Goal: Task Accomplishment & Management: Manage account settings

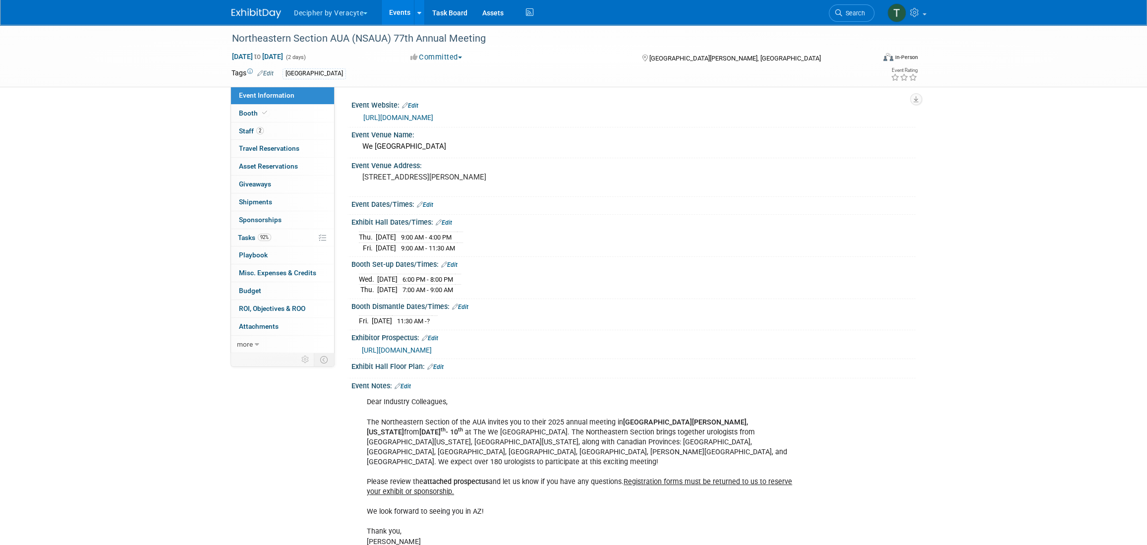
click at [396, 12] on link "Events" at bounding box center [400, 12] width 36 height 25
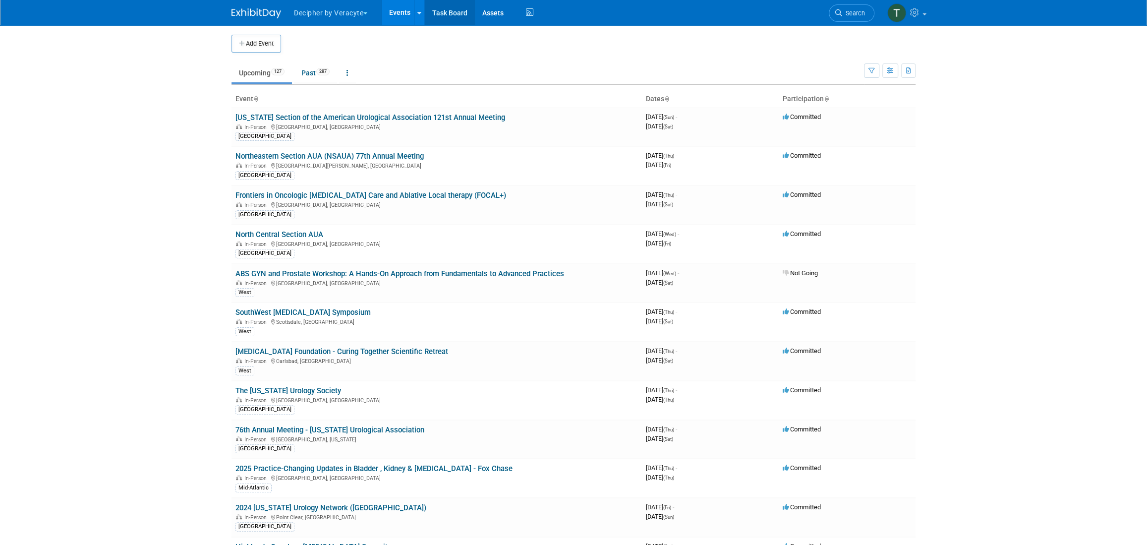
click at [434, 17] on link "Task Board" at bounding box center [450, 12] width 50 height 25
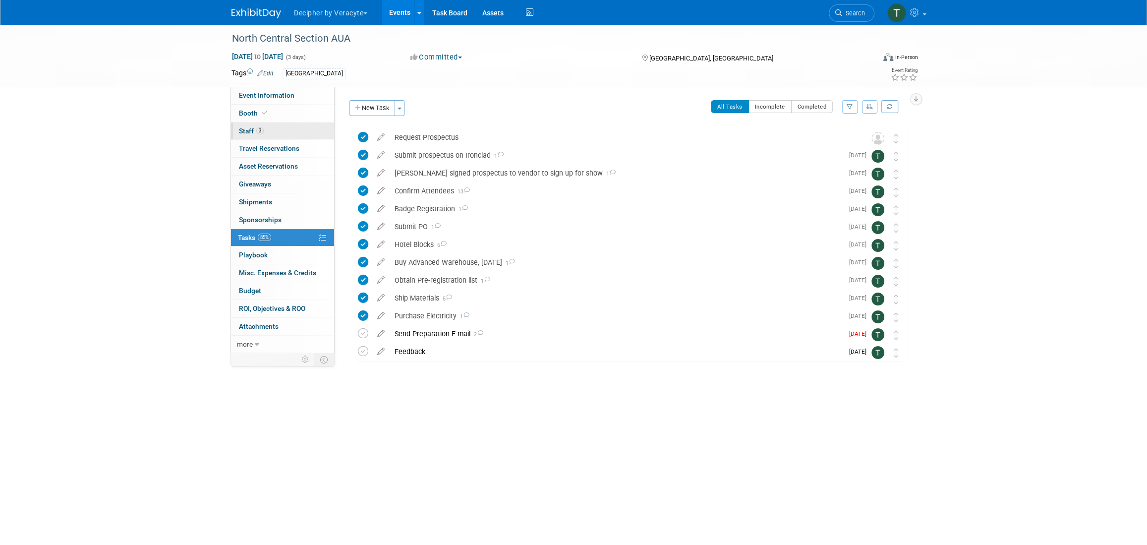
click at [300, 128] on link "3 Staff 3" at bounding box center [282, 130] width 103 height 17
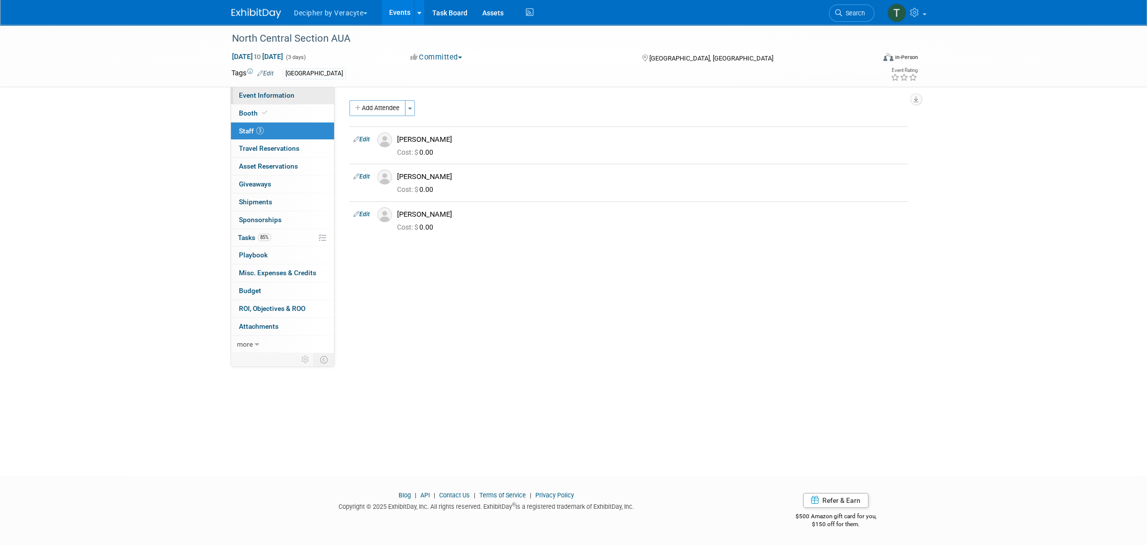
click at [284, 92] on span "Event Information" at bounding box center [267, 95] width 56 height 8
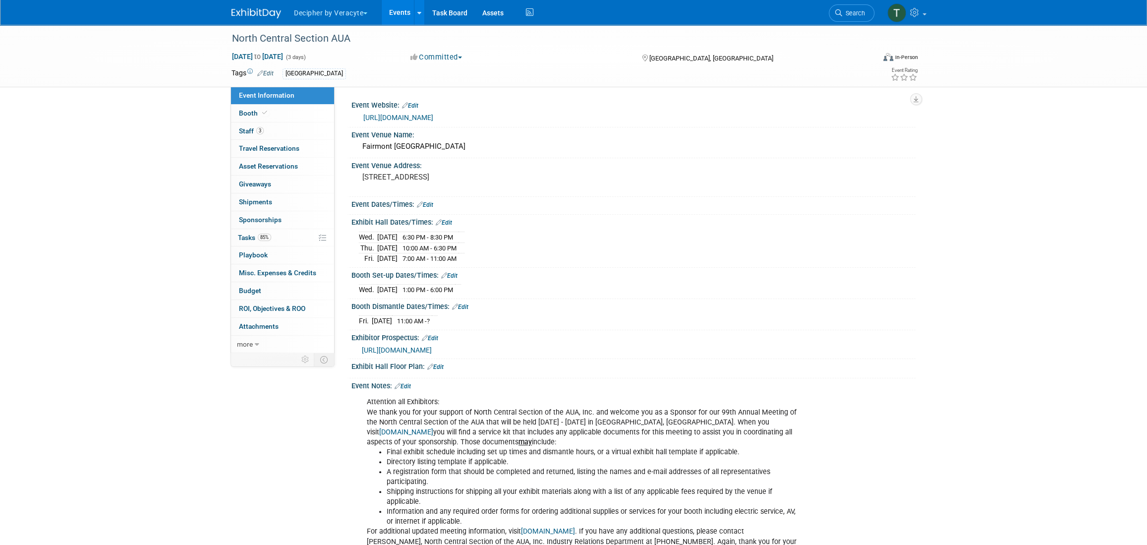
click at [425, 114] on link "https://urologyconnection.com/funding-opportunities/client-details.aspx?cc=ncs" at bounding box center [398, 117] width 70 height 8
click at [416, 120] on link "https://urologyconnection.com/funding-opportunities/client-details.aspx?cc=ncs" at bounding box center [398, 117] width 70 height 8
click at [274, 236] on link "85% Tasks 85%" at bounding box center [282, 237] width 103 height 17
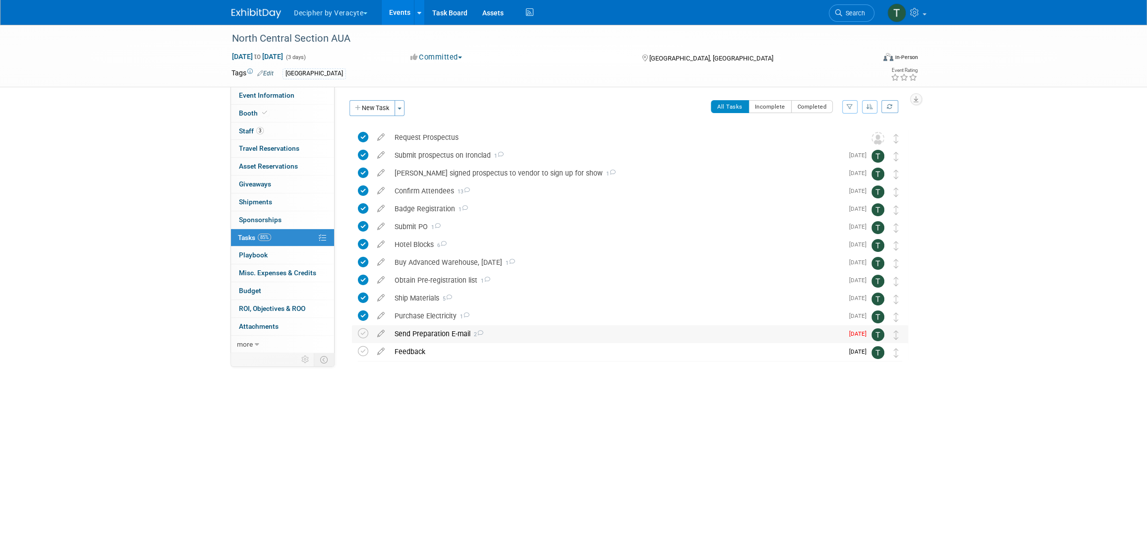
click at [425, 332] on div "Send Preparation E-mail 2" at bounding box center [616, 333] width 453 height 17
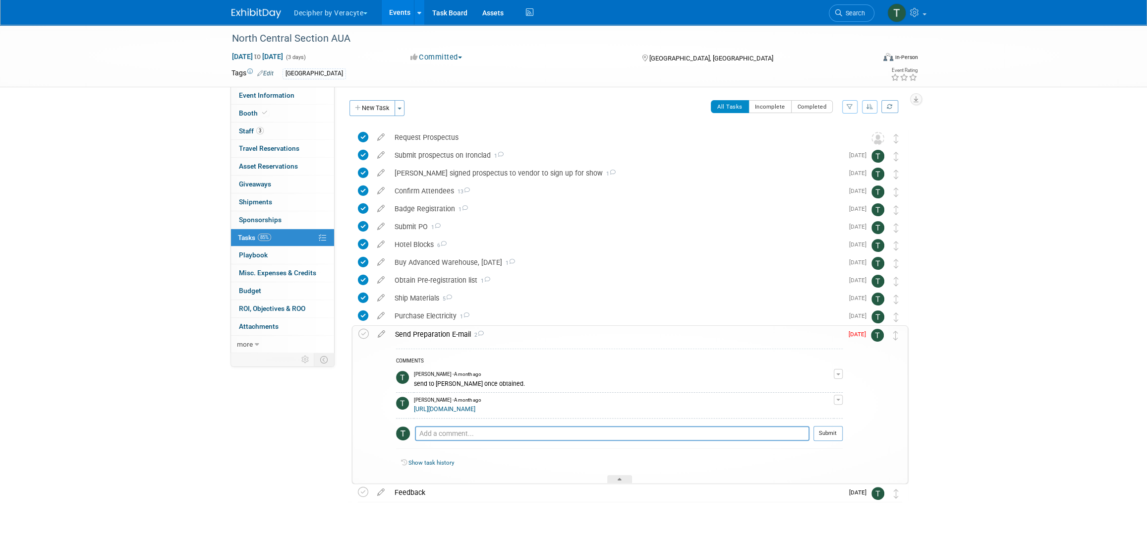
click at [426, 333] on div "Send Preparation E-mail 2" at bounding box center [616, 334] width 452 height 17
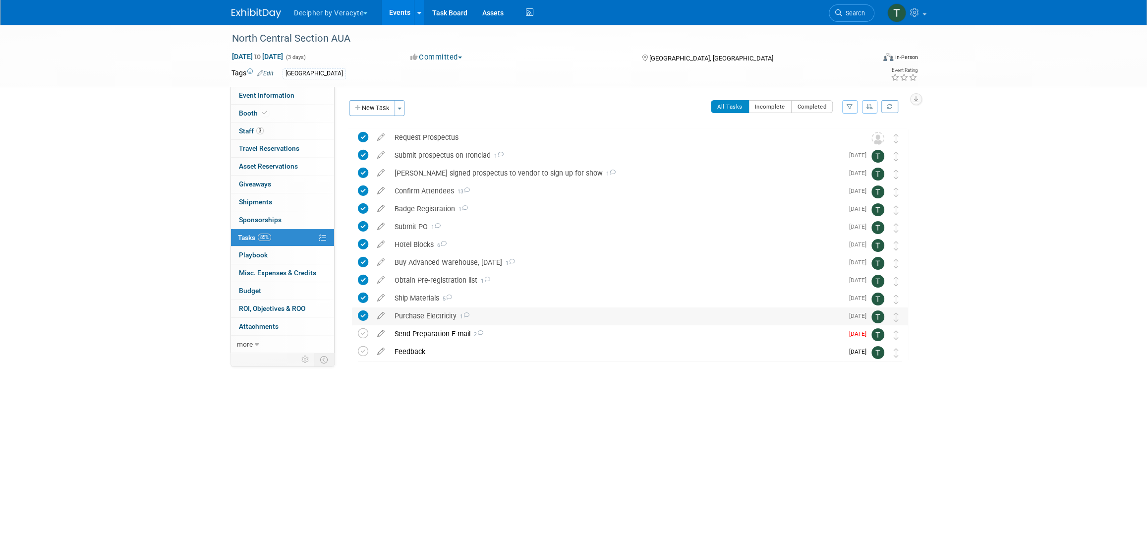
click at [421, 313] on div "Purchase Electricity 1" at bounding box center [616, 315] width 453 height 17
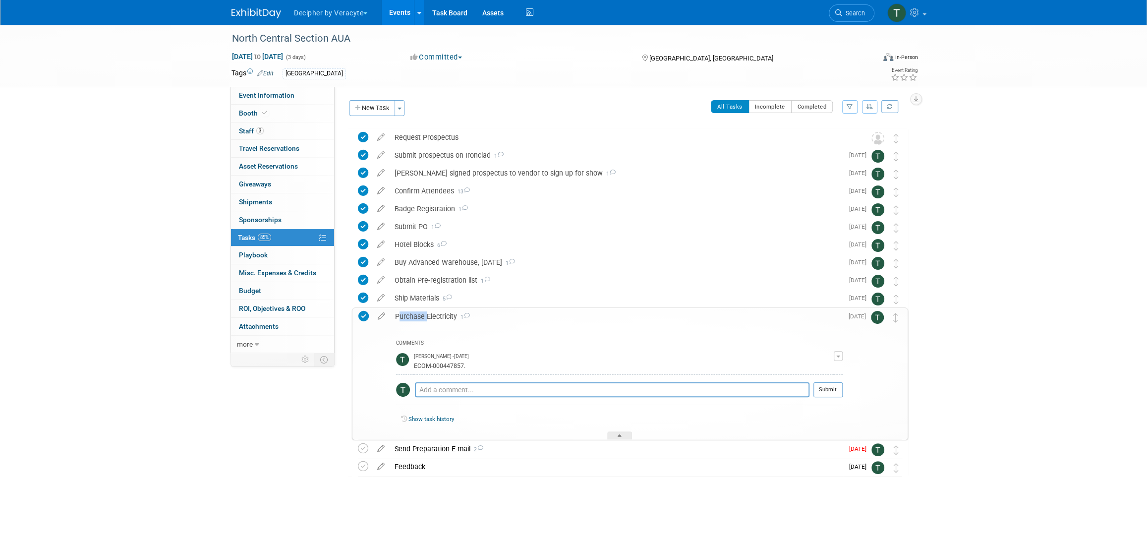
click at [421, 313] on div "Purchase Electricity 1" at bounding box center [616, 316] width 452 height 17
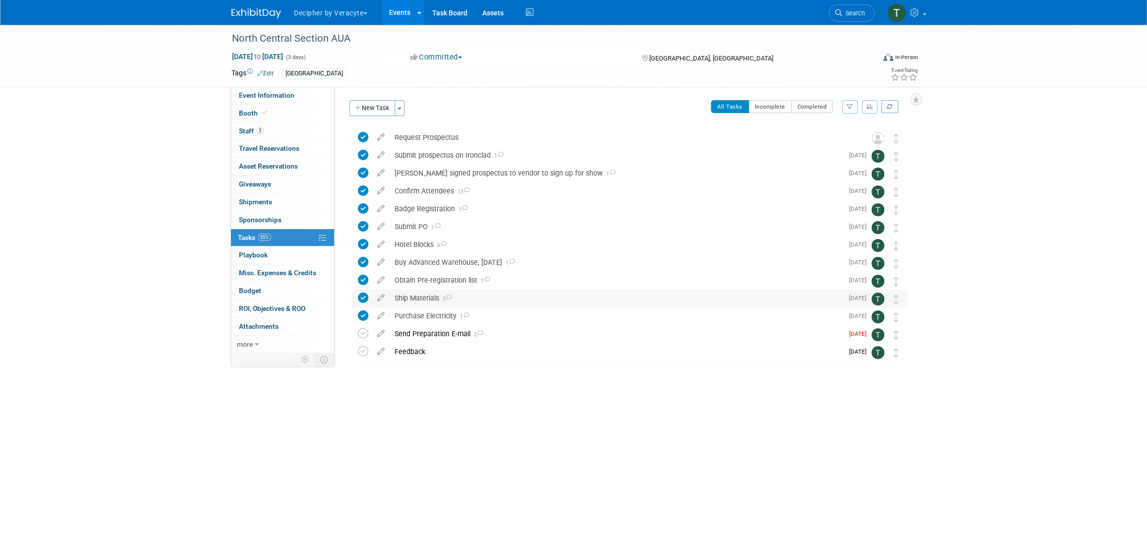
click at [418, 296] on div "Ship Materials 5" at bounding box center [616, 297] width 453 height 17
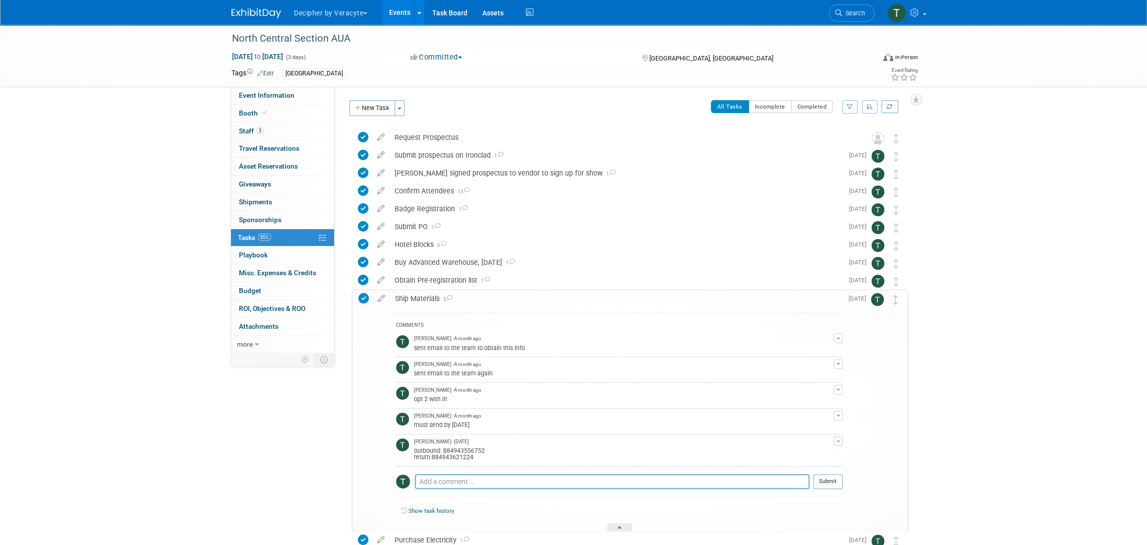
click at [463, 449] on div "outbound: 884943556752 return:884943621224" at bounding box center [624, 453] width 420 height 16
copy div "884943556752"
click at [416, 294] on div "Ship Materials 5" at bounding box center [616, 298] width 452 height 17
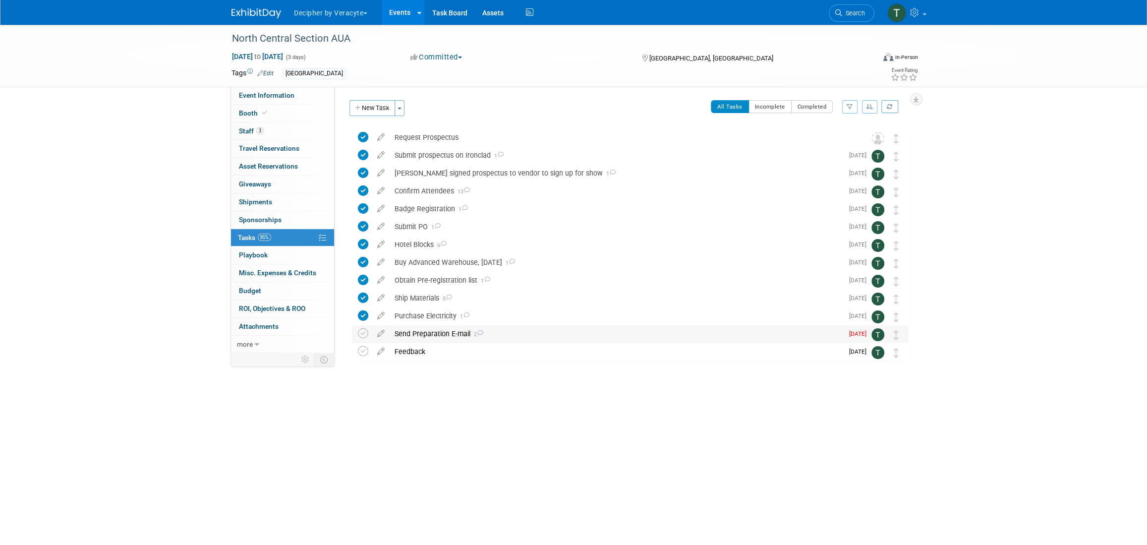
click at [406, 335] on div "Send Preparation E-mail 2" at bounding box center [616, 333] width 453 height 17
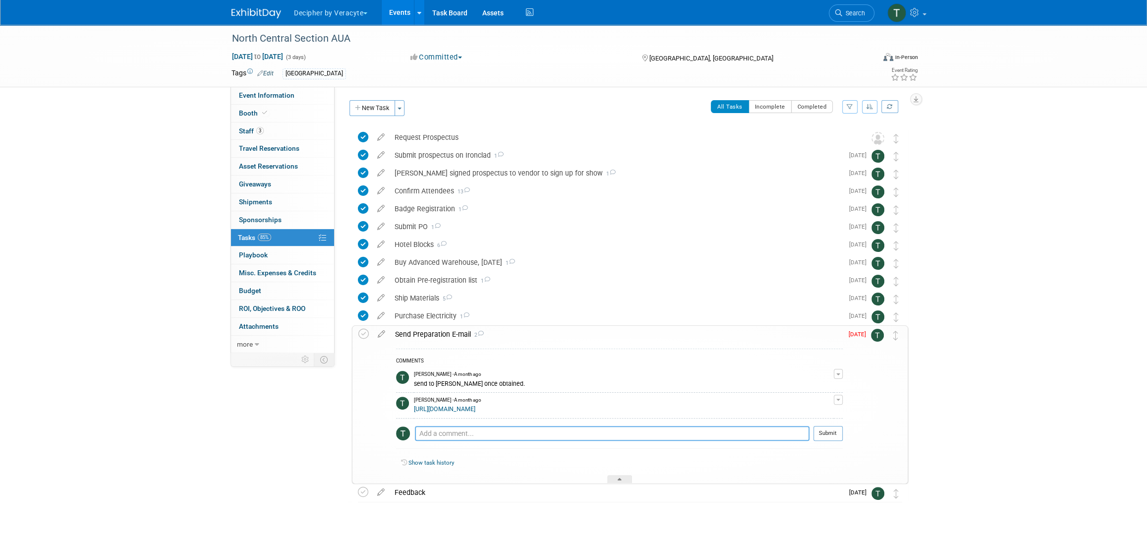
click at [433, 426] on textarea at bounding box center [612, 433] width 394 height 15
type textarea "sent via email"
click at [841, 433] on button "Submit" at bounding box center [827, 433] width 29 height 15
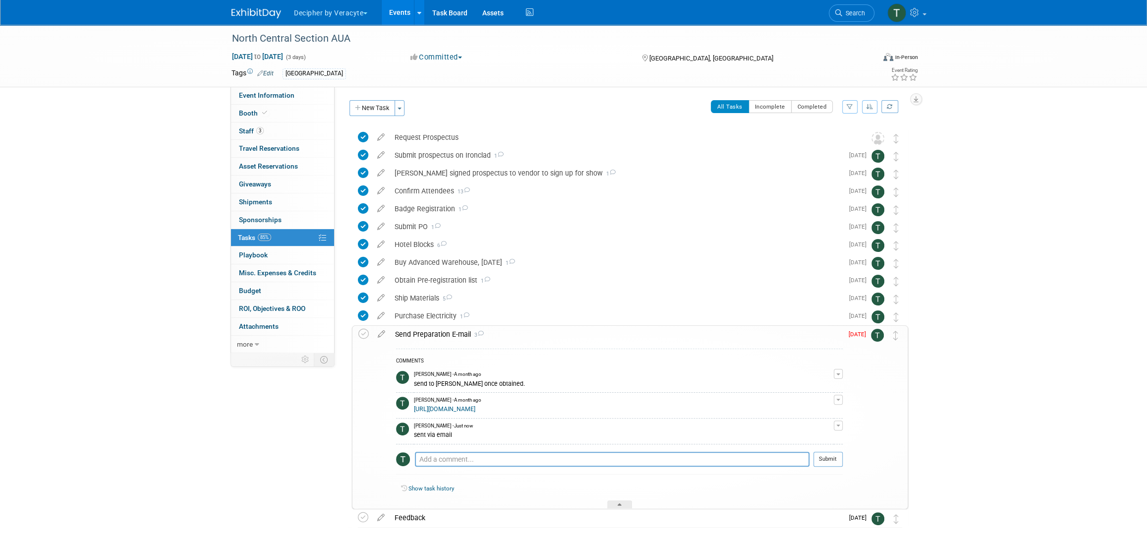
click at [370, 332] on td at bounding box center [365, 417] width 14 height 183
click at [367, 334] on icon at bounding box center [363, 334] width 10 height 10
click at [432, 335] on div "Send Preparation E-mail 3" at bounding box center [616, 334] width 452 height 17
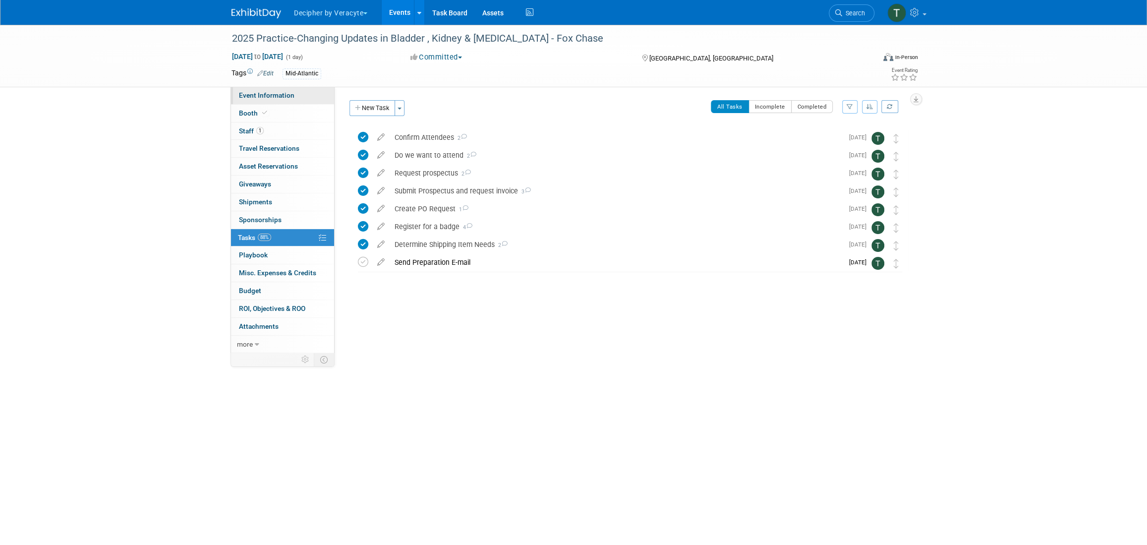
click at [304, 100] on link "Event Information" at bounding box center [282, 95] width 103 height 17
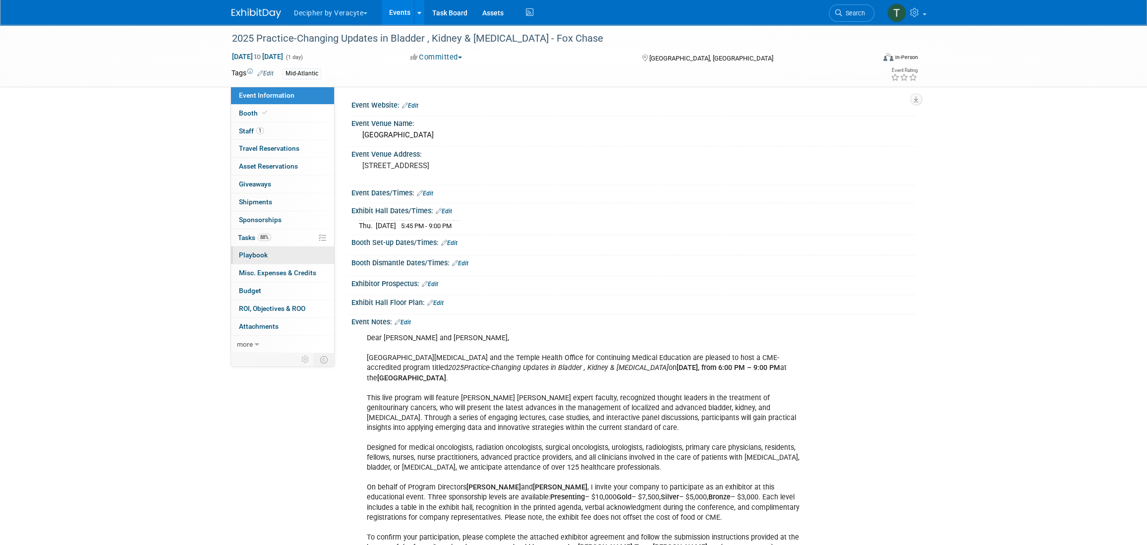
click at [285, 258] on link "0 Playbook 0" at bounding box center [282, 254] width 103 height 17
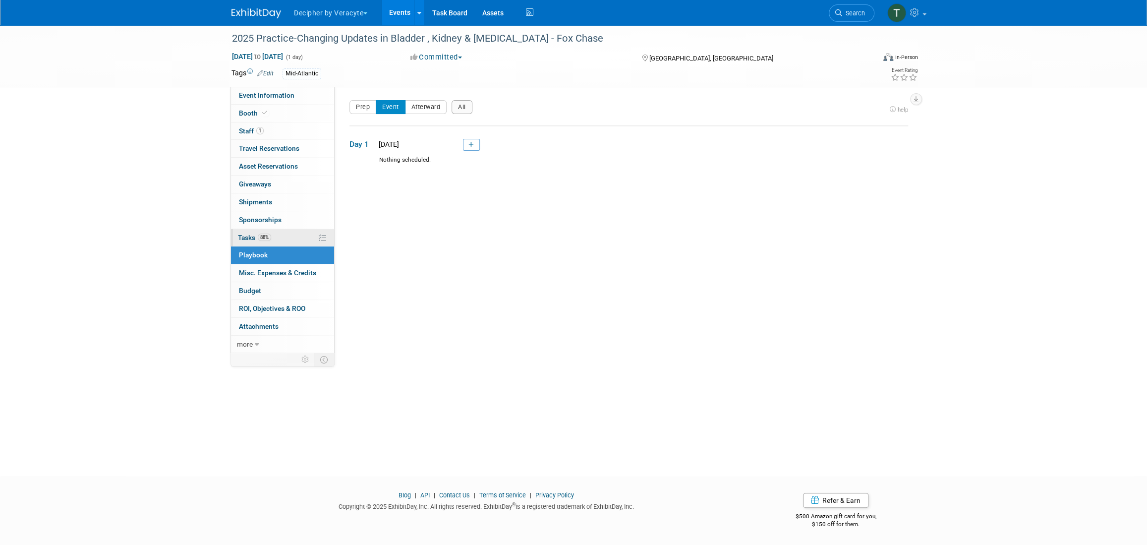
click at [276, 233] on link "88% Tasks 88%" at bounding box center [282, 237] width 103 height 17
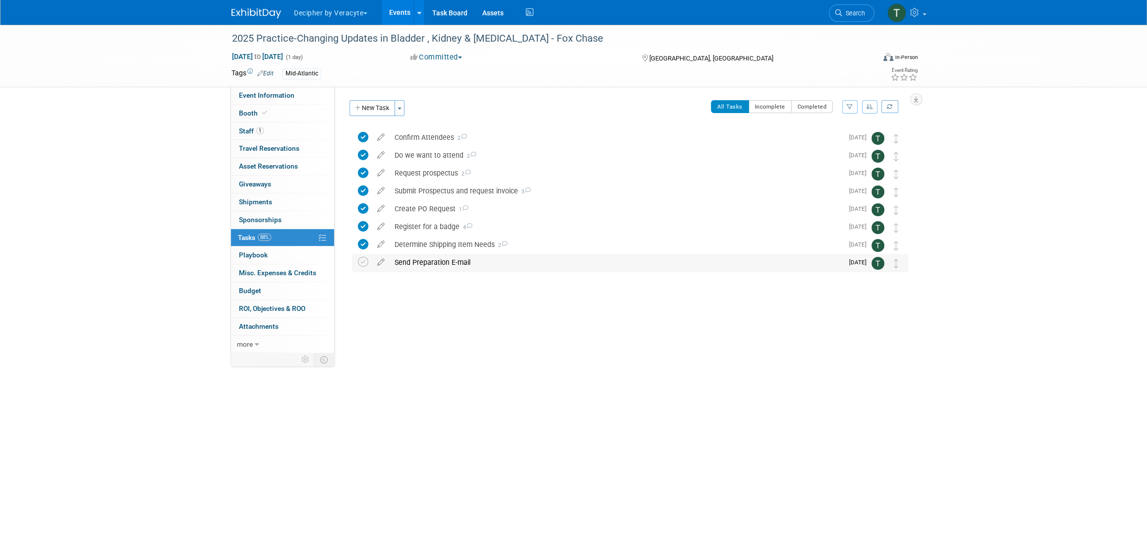
click at [528, 258] on div "Send Preparation E-mail" at bounding box center [616, 262] width 453 height 17
click at [526, 288] on textarea at bounding box center [612, 292] width 394 height 15
type textarea "sent email to the organizer."
click at [836, 286] on button "Submit" at bounding box center [827, 292] width 29 height 15
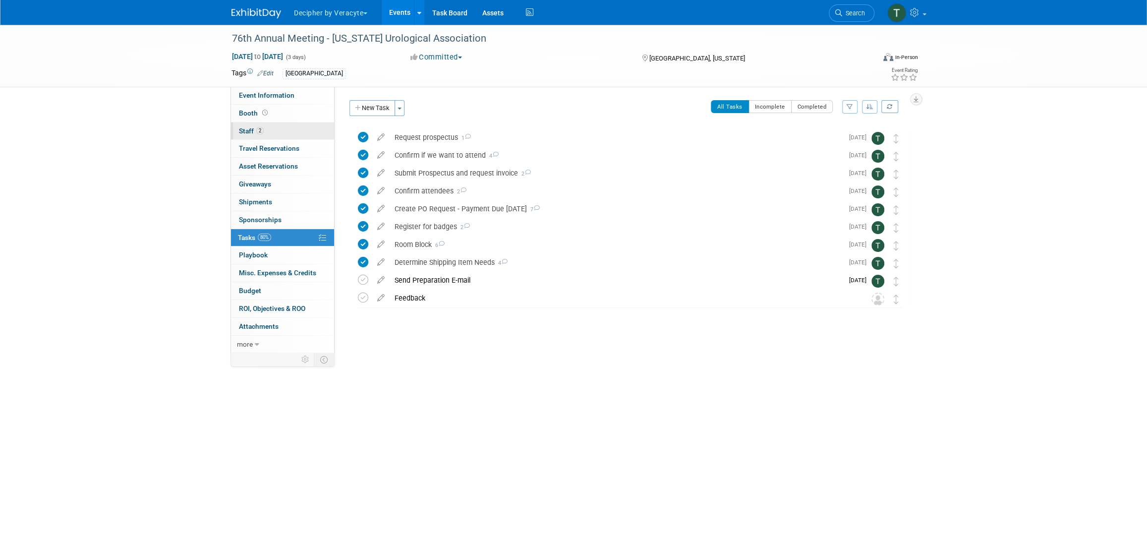
click at [310, 133] on link "2 Staff 2" at bounding box center [282, 130] width 103 height 17
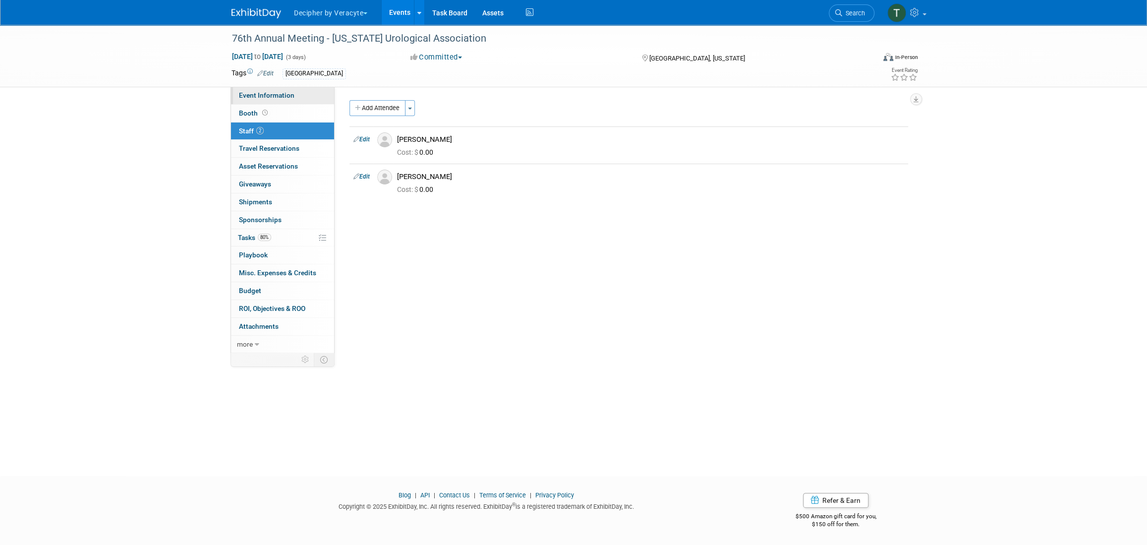
click at [304, 100] on link "Event Information" at bounding box center [282, 95] width 103 height 17
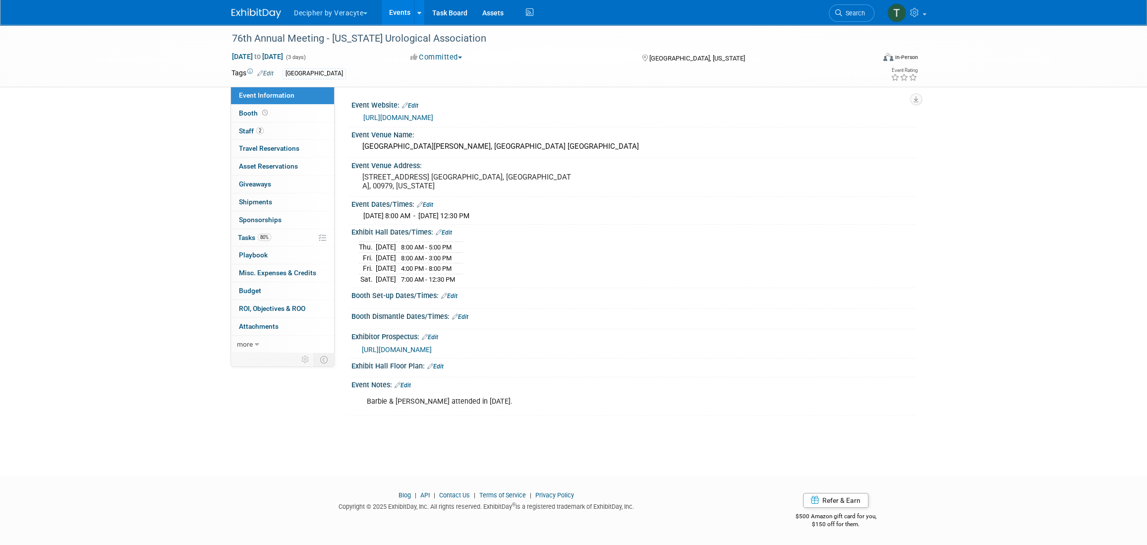
click at [433, 120] on link "https://sesaua.org/meetings/state.aspx" at bounding box center [398, 117] width 70 height 8
click at [277, 125] on link "2 Staff 2" at bounding box center [282, 130] width 103 height 17
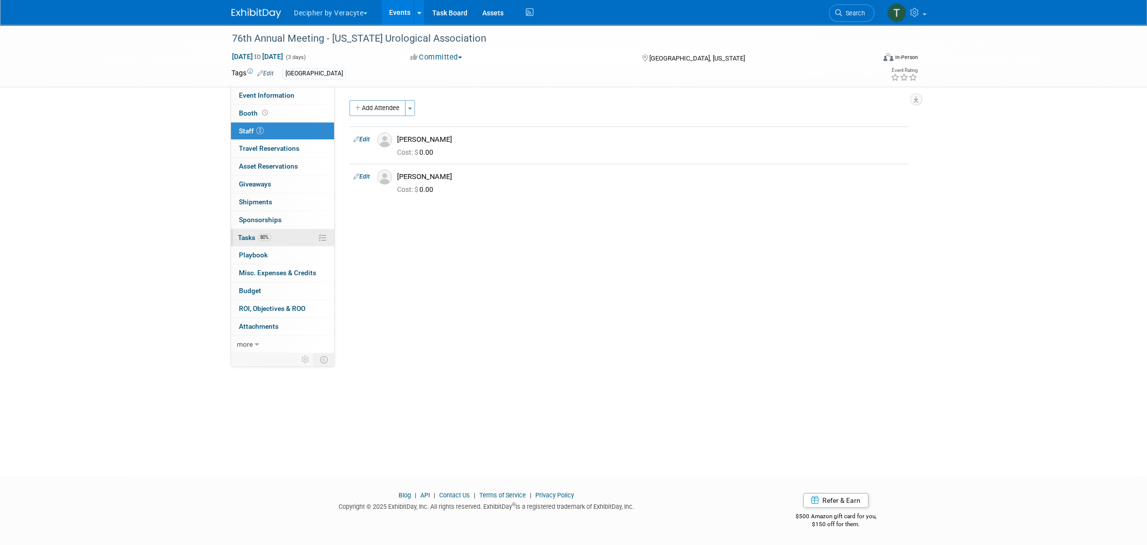
click at [308, 235] on link "80% Tasks 80%" at bounding box center [282, 237] width 103 height 17
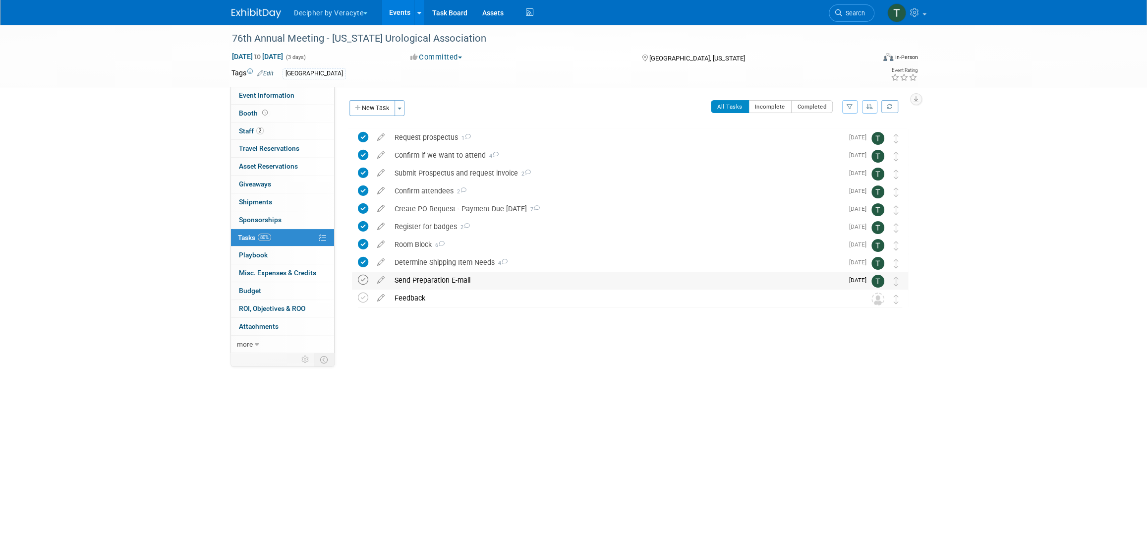
click at [362, 281] on icon at bounding box center [363, 280] width 10 height 10
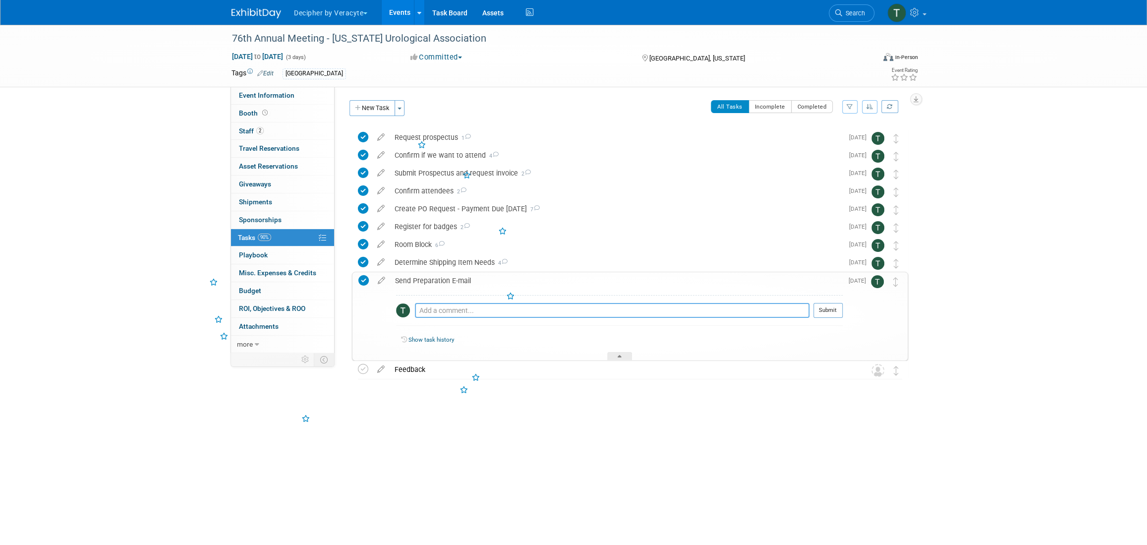
click at [440, 313] on textarea at bounding box center [612, 310] width 394 height 15
type textarea "sent via email"
click at [831, 317] on button "Submit" at bounding box center [827, 310] width 29 height 15
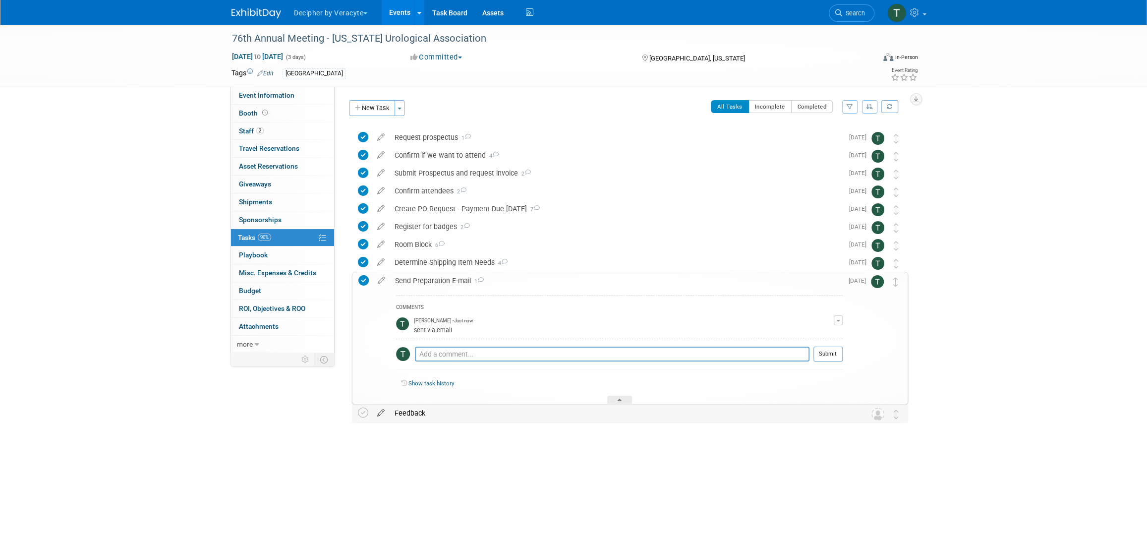
click at [381, 413] on icon at bounding box center [380, 410] width 17 height 12
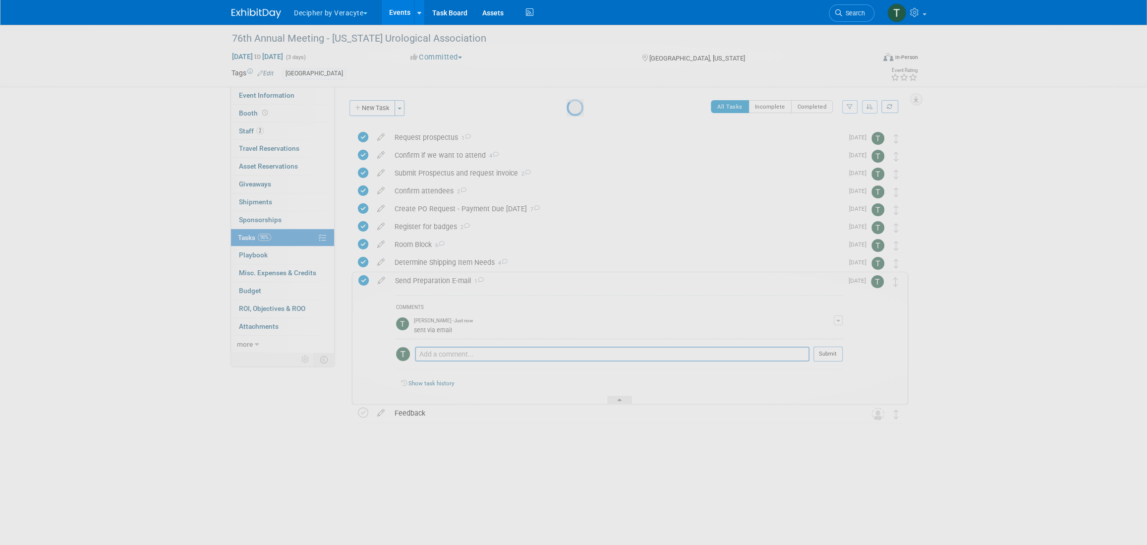
select select "9"
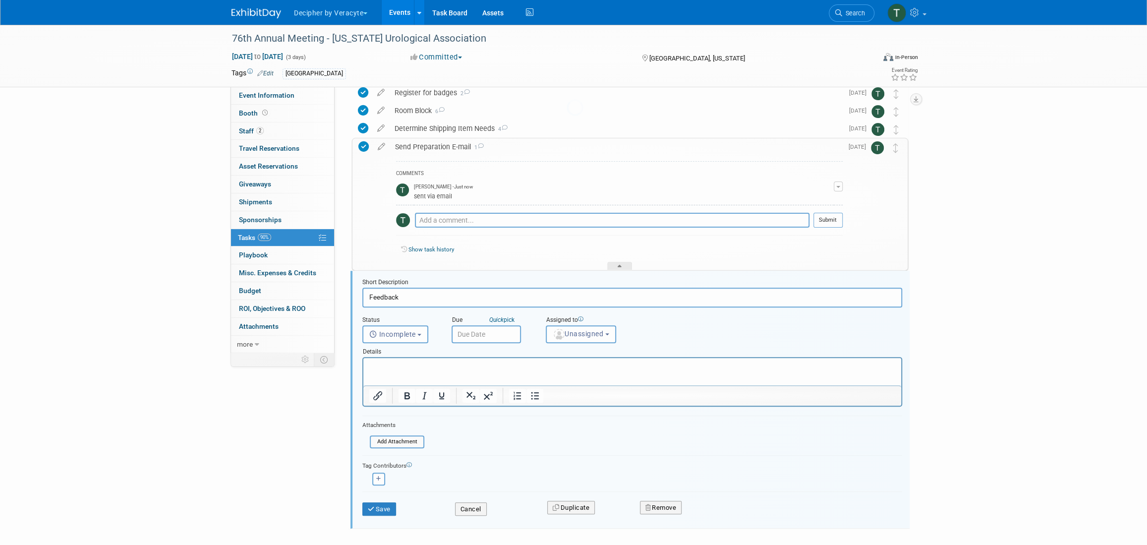
scroll to position [178, 0]
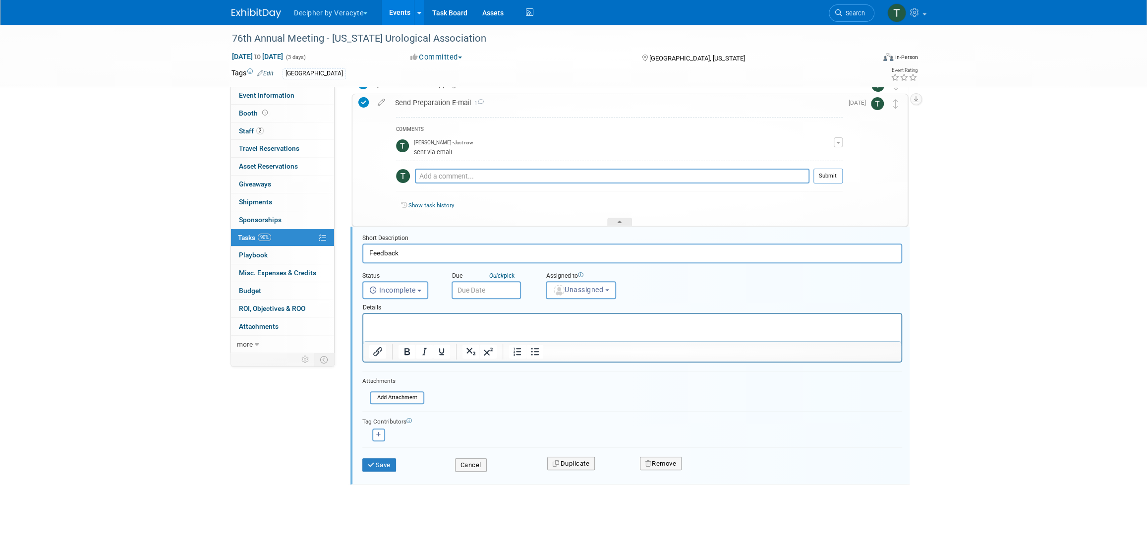
drag, startPoint x: 116, startPoint y: 0, endPoint x: 479, endPoint y: 281, distance: 458.5
click at [478, 277] on div "Due Quick pick" at bounding box center [490, 276] width 79 height 9
click at [479, 294] on body "Decipher by Veracyte Explore: My Workspaces 2 Go to Workspace: Corporate Events…" at bounding box center [573, 94] width 1147 height 545
click at [510, 420] on span "28" at bounding box center [505, 418] width 19 height 19
type input "Oct 28, 2025"
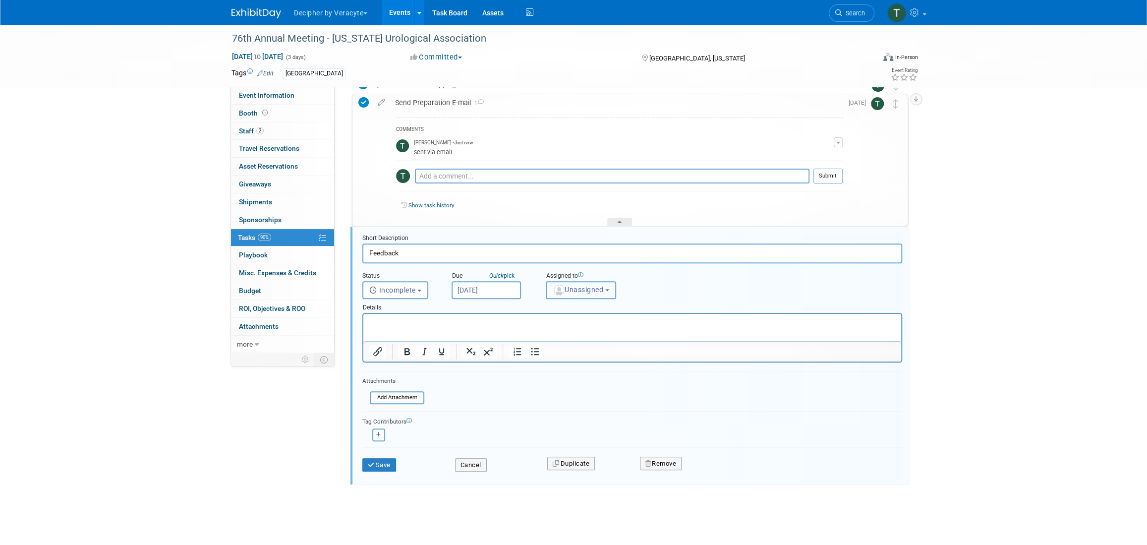
click at [581, 282] on button "Unassigned" at bounding box center [581, 290] width 70 height 18
click at [578, 316] on input "text" at bounding box center [598, 313] width 99 height 17
type input "tony"
click at [589, 341] on label "Tony Alvarado (me)" at bounding box center [603, 335] width 104 height 16
click at [548, 337] on input "Tony Alvarado (me)" at bounding box center [544, 333] width 6 height 6
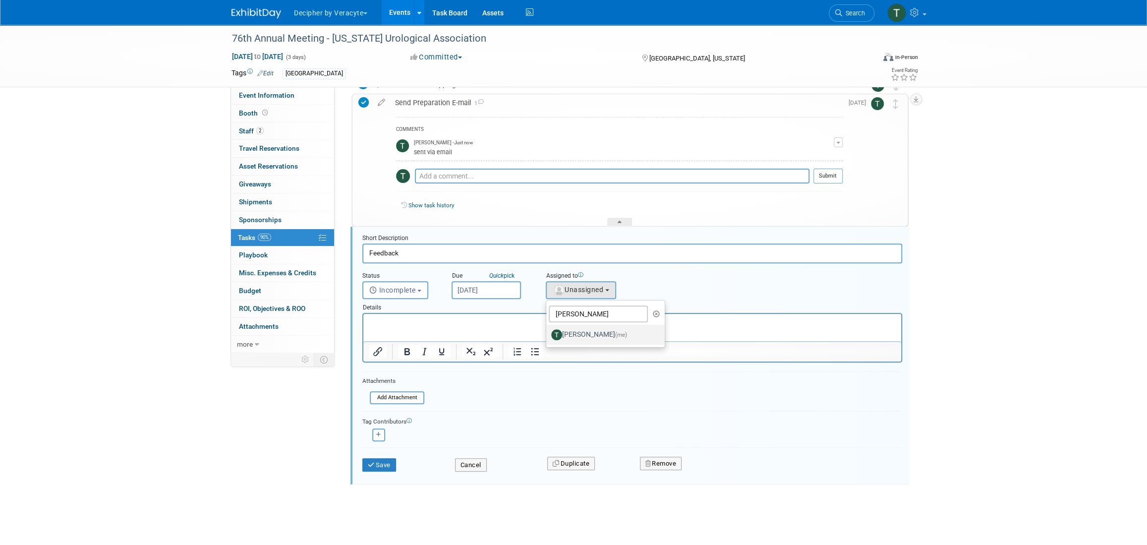
select select "3ceeba8c-a19a-4597-a609-6fba7c9a515a"
click at [374, 468] on button "Save" at bounding box center [379, 465] width 34 height 14
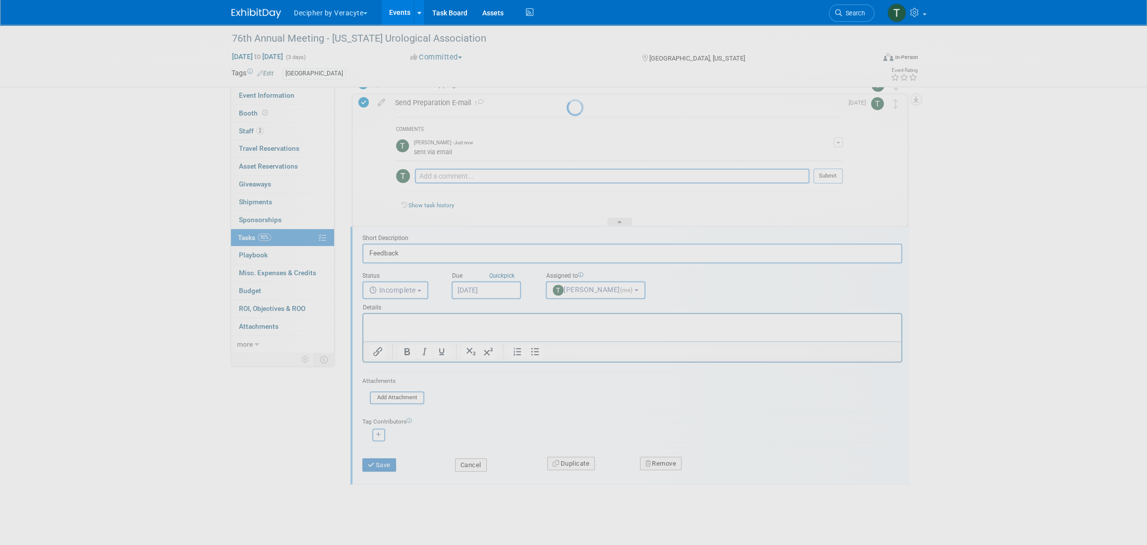
scroll to position [0, 0]
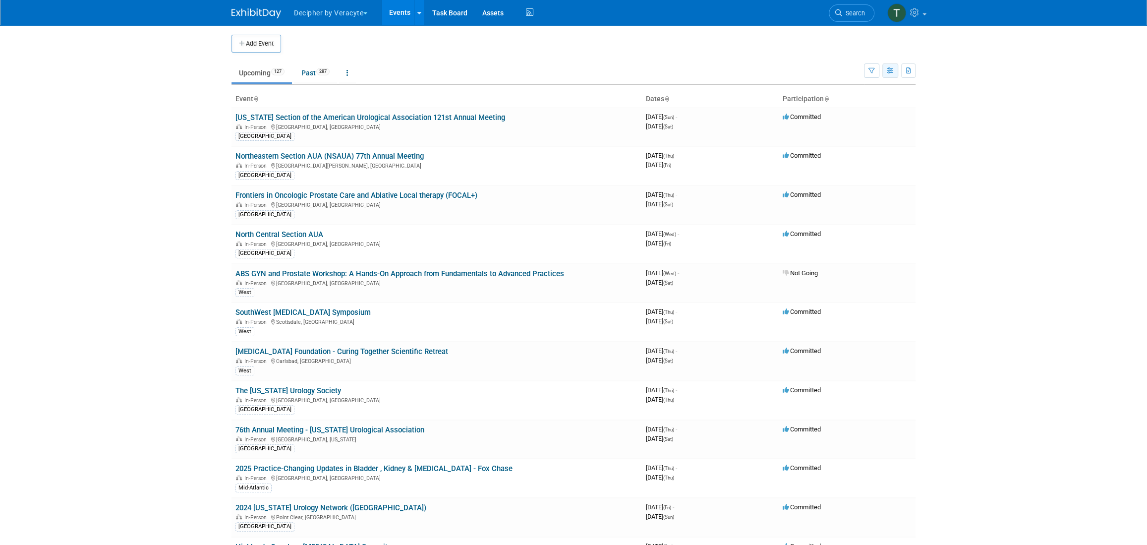
click at [896, 72] on button "button" at bounding box center [890, 70] width 16 height 14
click at [861, 136] on link "Calendar View" at bounding box center [848, 136] width 83 height 14
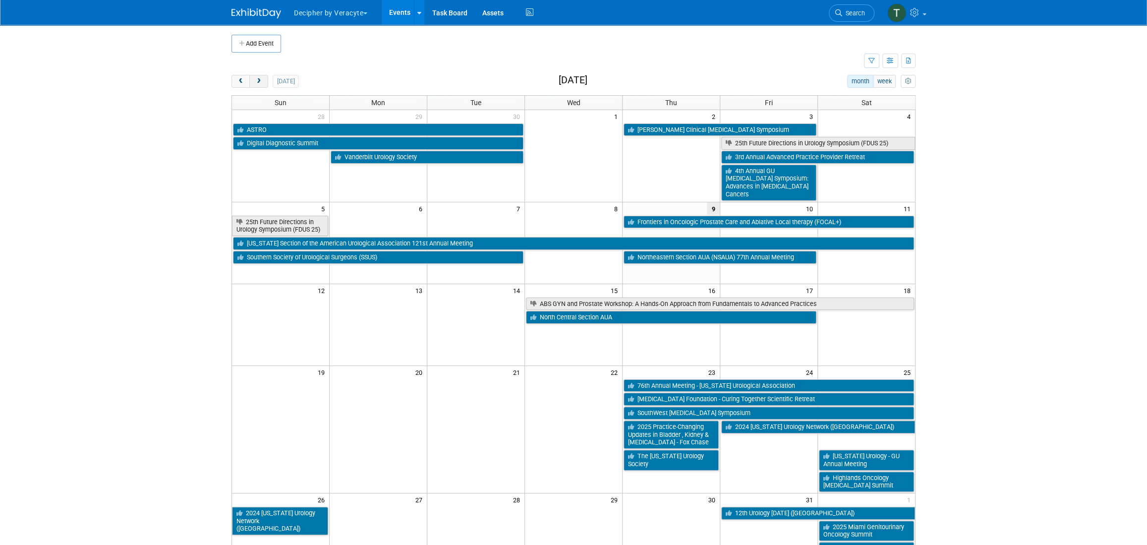
click at [256, 82] on span "next" at bounding box center [258, 81] width 7 height 6
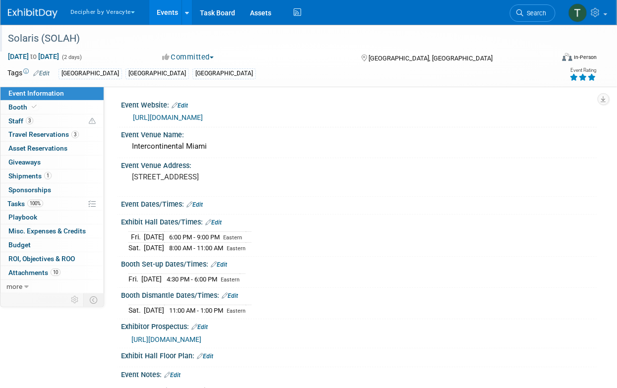
click at [173, 25] on div at bounding box center [278, 29] width 549 height 8
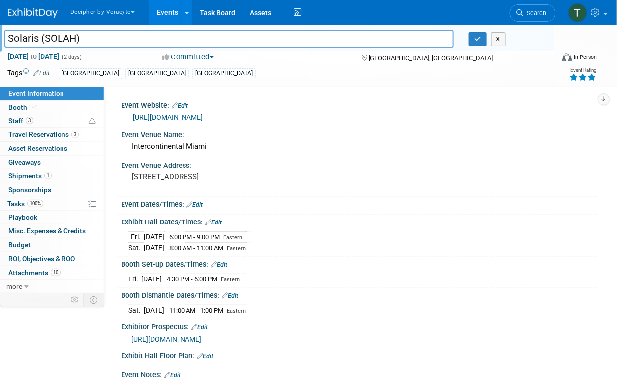
click at [168, 15] on link "Events" at bounding box center [167, 12] width 36 height 25
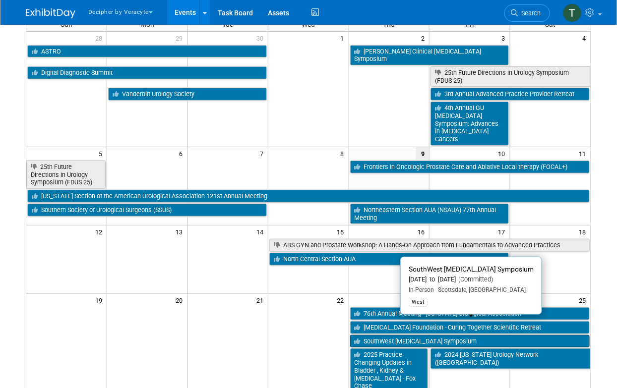
scroll to position [95, 0]
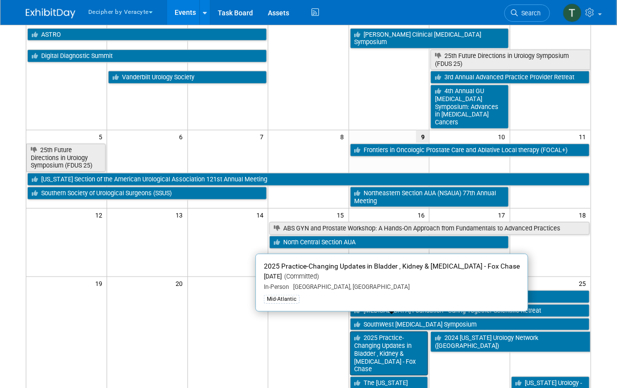
click at [410, 332] on link "2025 Practice-Changing Updates in Bladder , Kidney & [MEDICAL_DATA] - Fox Chase" at bounding box center [389, 354] width 78 height 44
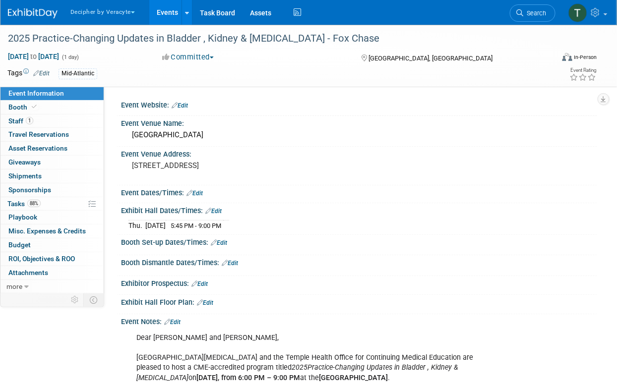
click at [220, 237] on div "Booth Set-up Dates/Times: Edit" at bounding box center [359, 241] width 476 height 13
click at [223, 239] on link "Edit" at bounding box center [219, 242] width 16 height 7
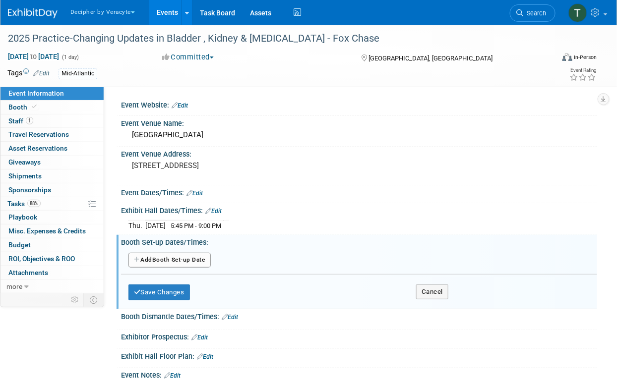
click at [194, 264] on button "Add Another Booth Set-up Date" at bounding box center [169, 260] width 82 height 15
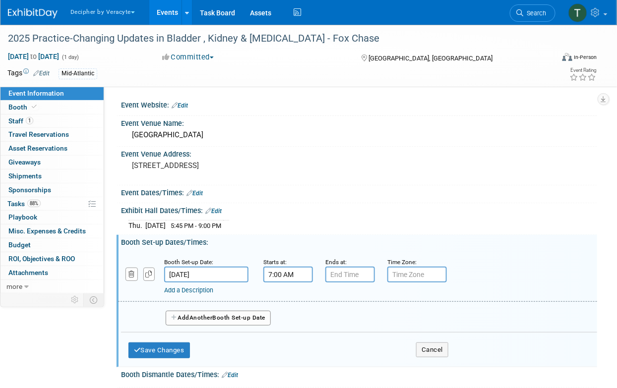
click at [289, 276] on input "7:00 AM" at bounding box center [288, 275] width 50 height 16
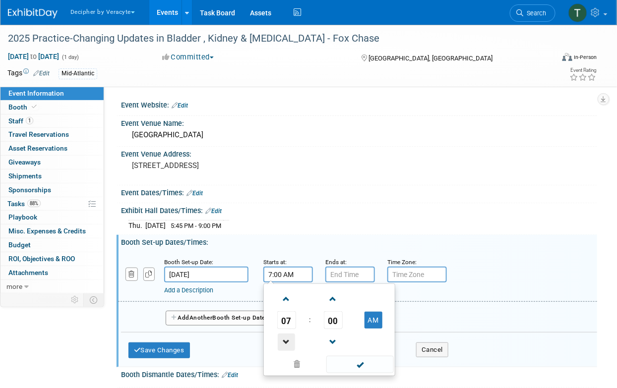
click at [288, 337] on span at bounding box center [286, 342] width 17 height 17
click at [333, 324] on span "00" at bounding box center [333, 320] width 19 height 18
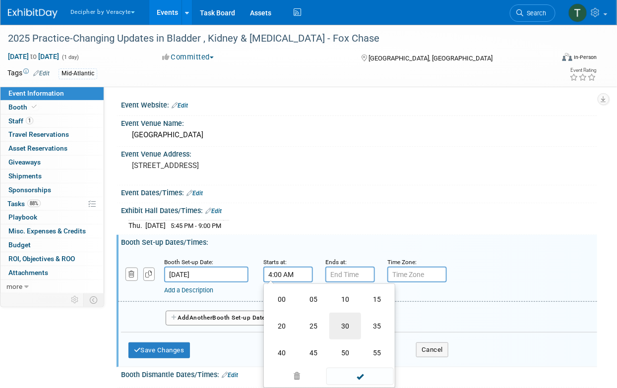
click at [339, 326] on td "30" at bounding box center [345, 326] width 32 height 27
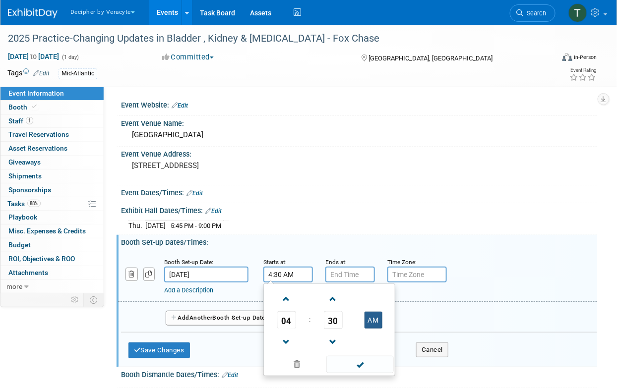
click at [367, 322] on button "AM" at bounding box center [373, 320] width 18 height 17
type input "4:30 PM"
click at [344, 259] on small "Ends at:" at bounding box center [335, 262] width 21 height 7
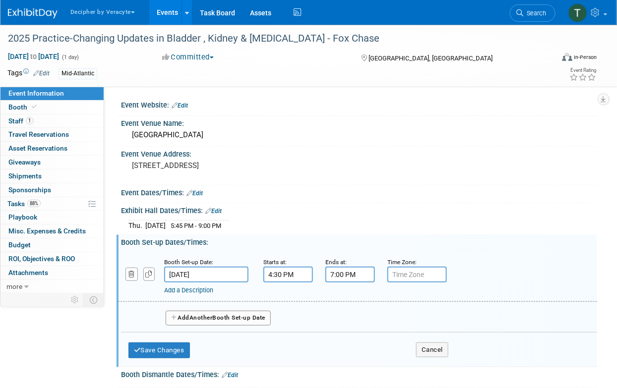
click at [344, 273] on input "7:00 PM" at bounding box center [350, 275] width 50 height 16
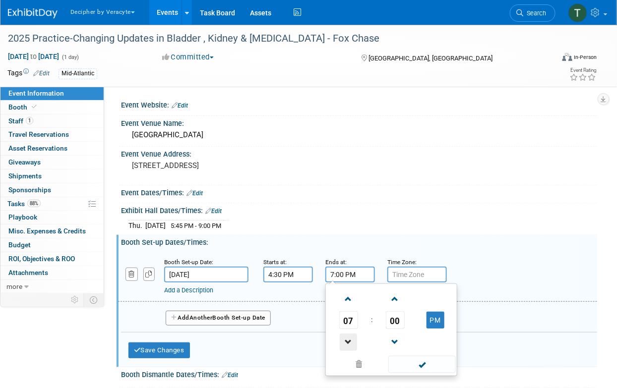
click at [353, 334] on span at bounding box center [347, 342] width 17 height 17
click at [392, 311] on span "00" at bounding box center [395, 320] width 19 height 18
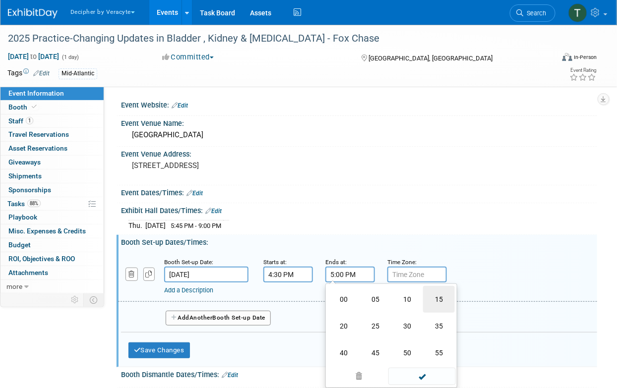
click at [434, 298] on td "15" at bounding box center [439, 299] width 32 height 27
type input "5:15 PM"
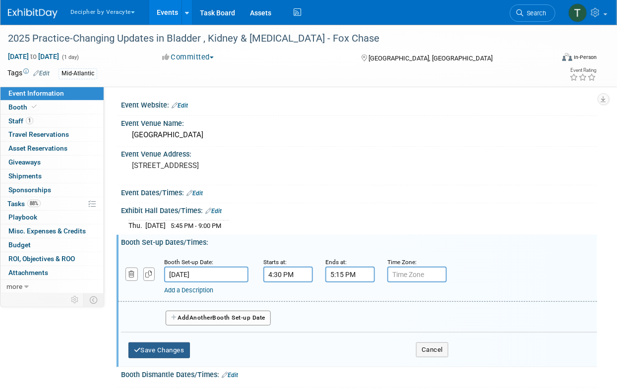
click at [182, 342] on button "Save Changes" at bounding box center [158, 350] width 61 height 16
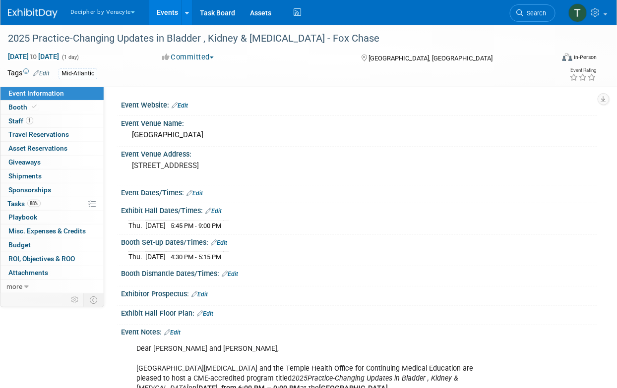
click at [231, 276] on link "Edit" at bounding box center [230, 274] width 16 height 7
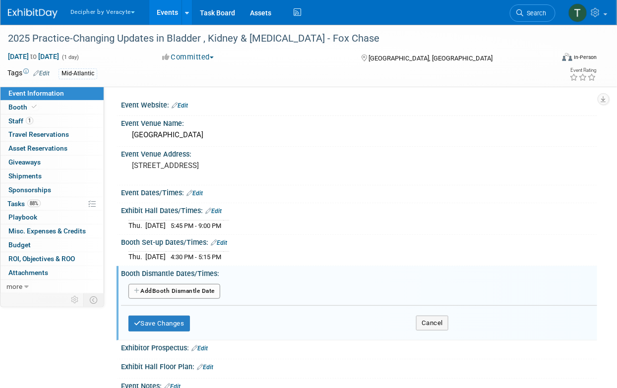
click at [224, 287] on div "Add Another Booth Dismantle Date" at bounding box center [359, 291] width 476 height 19
click at [215, 291] on button "Add Another Booth Dismantle Date" at bounding box center [174, 291] width 92 height 15
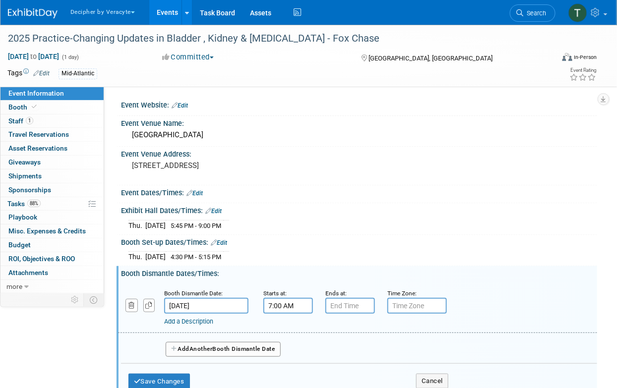
click at [274, 298] on input "7:00 AM" at bounding box center [288, 306] width 50 height 16
click at [370, 351] on button "AM" at bounding box center [373, 351] width 18 height 17
type input "7:00 PM"
click at [181, 374] on button "Save Changes" at bounding box center [158, 382] width 61 height 16
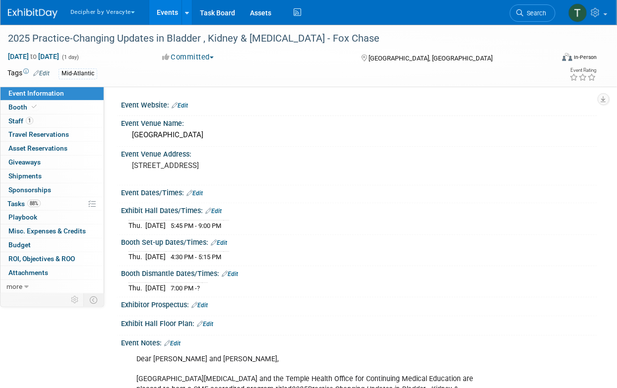
click at [166, 20] on link "Events" at bounding box center [167, 12] width 36 height 25
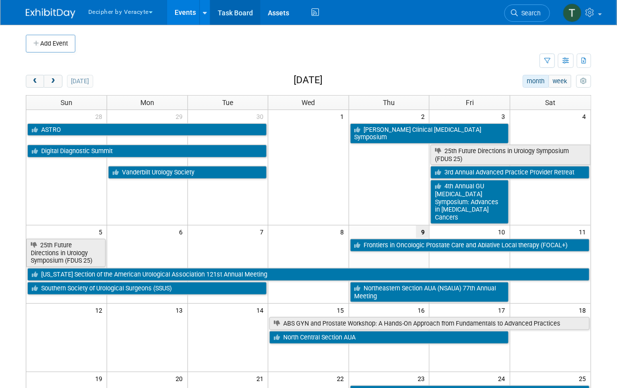
click at [234, 20] on link "Task Board" at bounding box center [235, 12] width 50 height 25
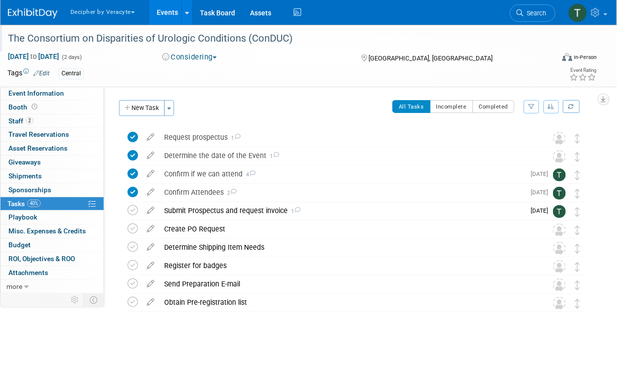
click at [192, 47] on div "The Consortium on Disparities of Urologic Conditions (ConDUC)" at bounding box center [275, 39] width 542 height 18
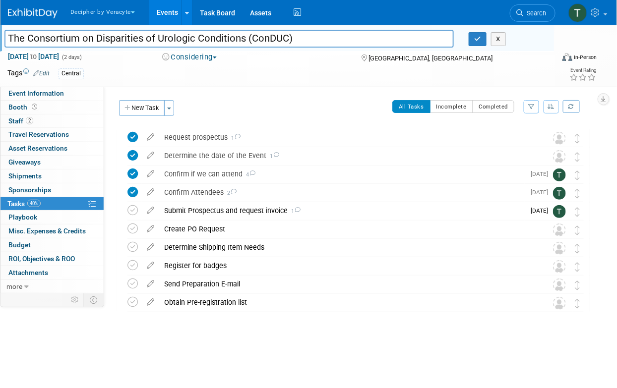
click at [192, 47] on input "The Consortium on Disparities of Urologic Conditions (ConDUC)" at bounding box center [228, 38] width 449 height 17
click at [188, 215] on div "Submit Prospectus and request invoice 1" at bounding box center [341, 210] width 365 height 17
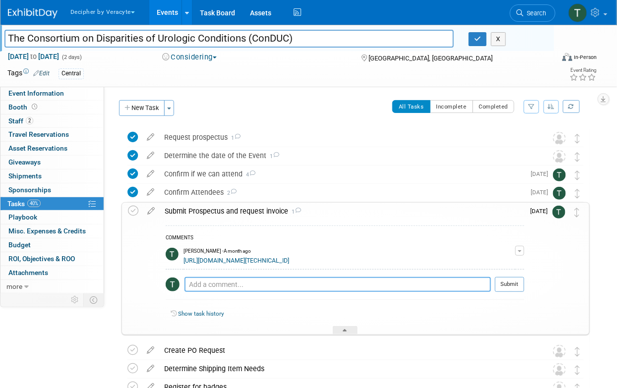
click at [217, 292] on textarea at bounding box center [337, 284] width 306 height 15
type textarea "sent via email"
click at [514, 285] on button "Submit" at bounding box center [509, 284] width 29 height 15
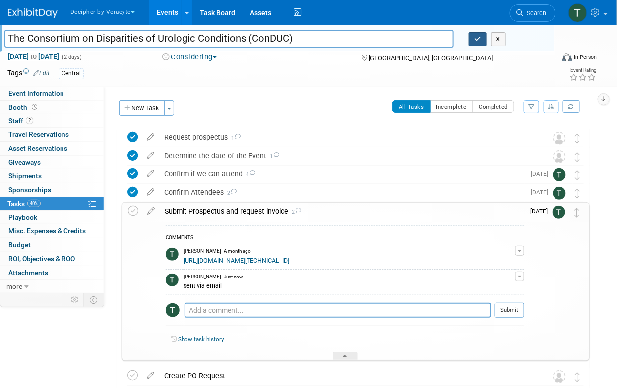
click at [482, 35] on button "button" at bounding box center [477, 39] width 18 height 14
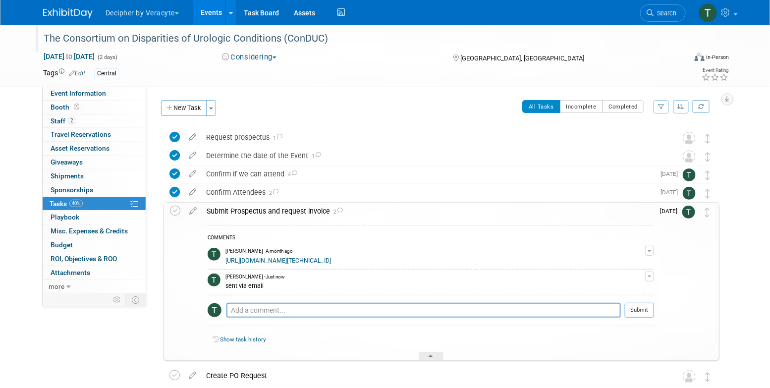
click at [266, 58] on button "Considering" at bounding box center [250, 57] width 62 height 10
click at [266, 71] on link "Committed" at bounding box center [258, 73] width 78 height 14
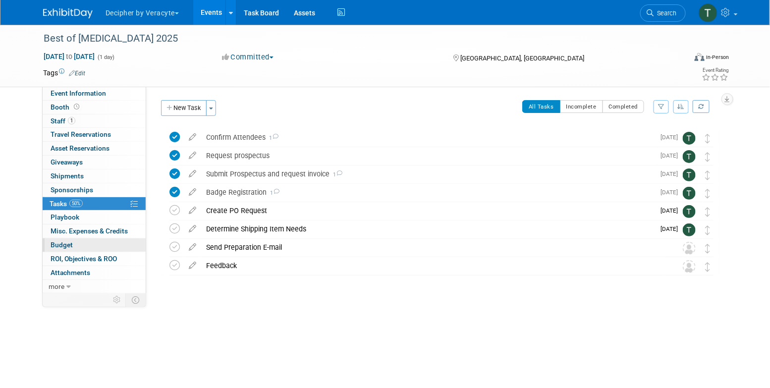
click at [111, 241] on link "Budget" at bounding box center [94, 244] width 103 height 13
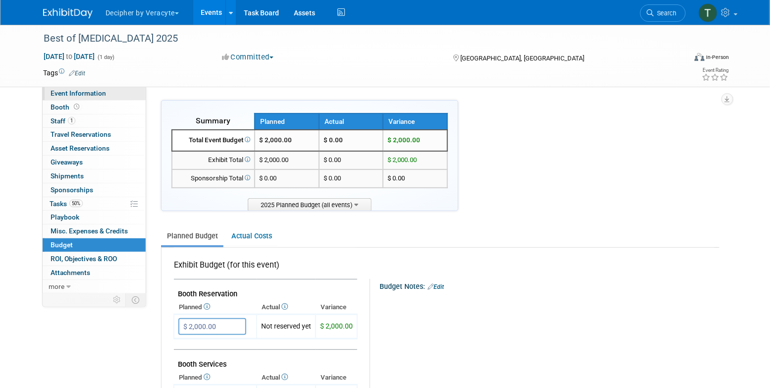
click at [128, 97] on link "Event Information" at bounding box center [94, 93] width 103 height 13
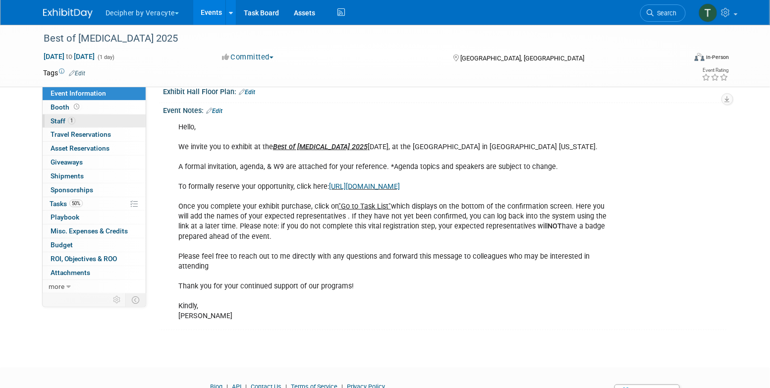
scroll to position [208, 0]
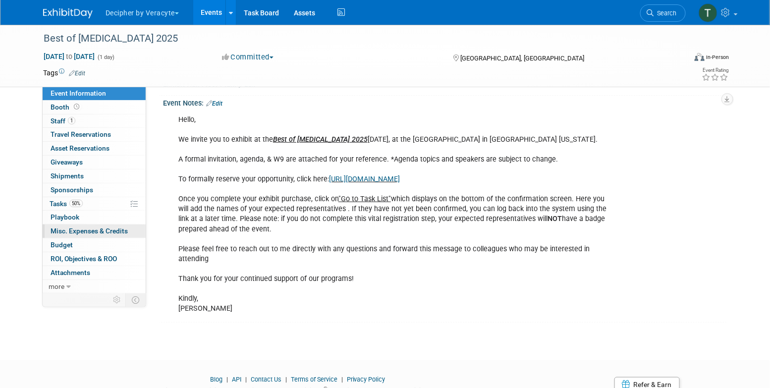
click at [82, 235] on link "0 Misc. Expenses & Credits 0" at bounding box center [94, 231] width 103 height 13
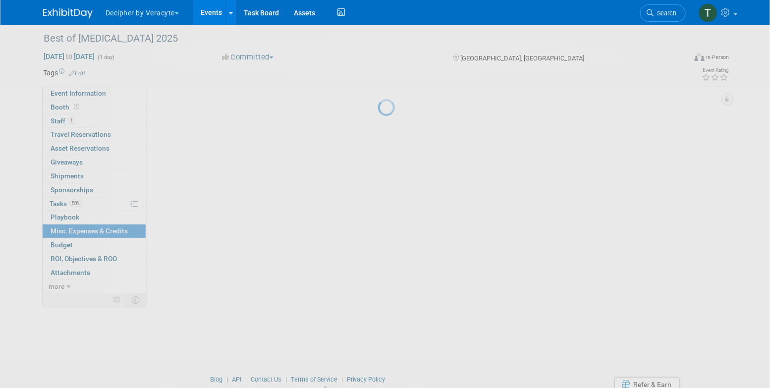
scroll to position [0, 0]
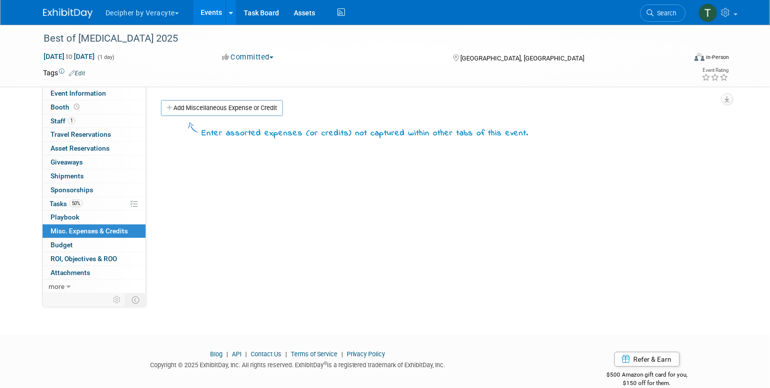
click at [83, 245] on body "Decipher by Veracyte Explore: My Workspaces 2 Go to Workspace: Corporate Events…" at bounding box center [385, 194] width 770 height 388
click at [83, 245] on link "Budget" at bounding box center [94, 244] width 103 height 13
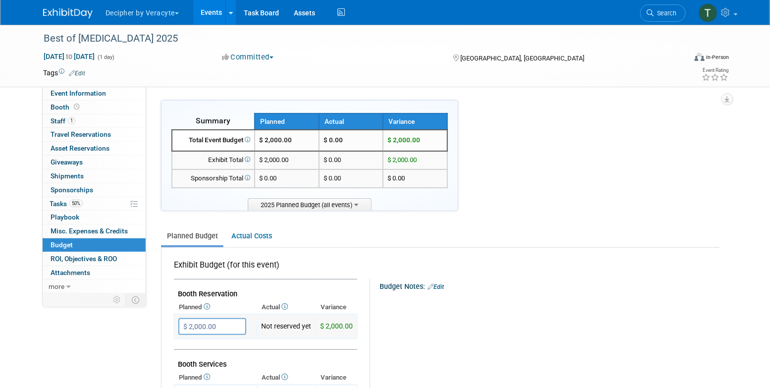
click at [230, 328] on input "$ 2,000.00" at bounding box center [212, 326] width 68 height 17
type input "$ 4,000.00"
click at [133, 96] on link "Event Information" at bounding box center [94, 93] width 103 height 13
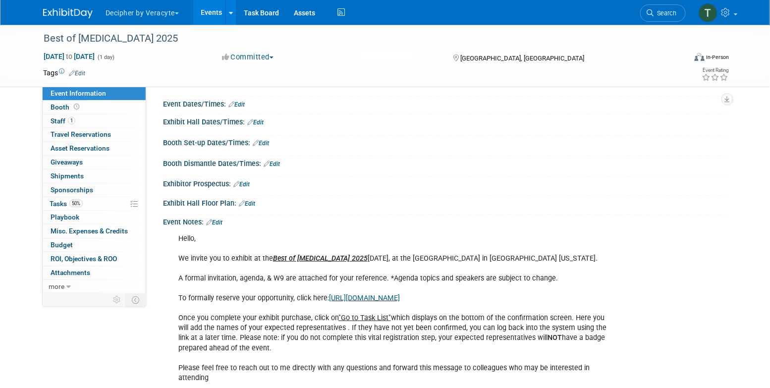
scroll to position [94, 0]
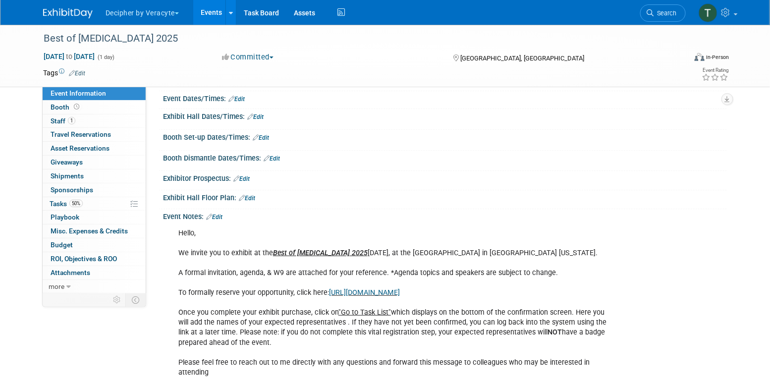
click at [83, 76] on span "Edit" at bounding box center [75, 73] width 19 height 8
click at [82, 72] on link "Edit" at bounding box center [77, 73] width 16 height 7
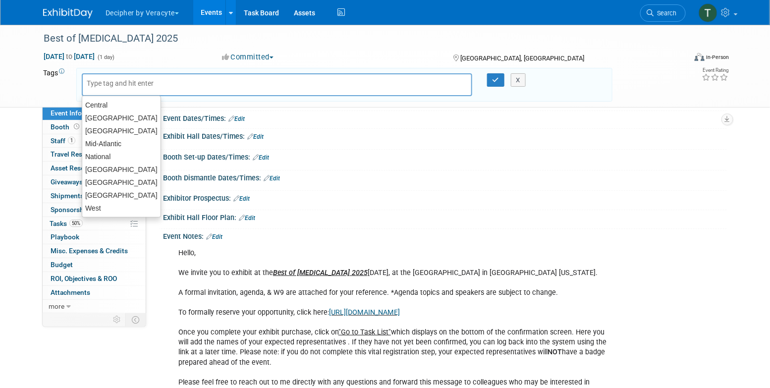
click at [134, 83] on input "text" at bounding box center [126, 83] width 79 height 10
drag, startPoint x: 122, startPoint y: 150, endPoint x: 132, endPoint y: 145, distance: 11.3
click at [132, 145] on ul "Central Central East Central West Mid-Atlantic National North Central North Eas…" at bounding box center [121, 157] width 79 height 122
click at [132, 145] on div "Mid-Atlantic" at bounding box center [121, 144] width 79 height 14
type input "Mid-Atlantic"
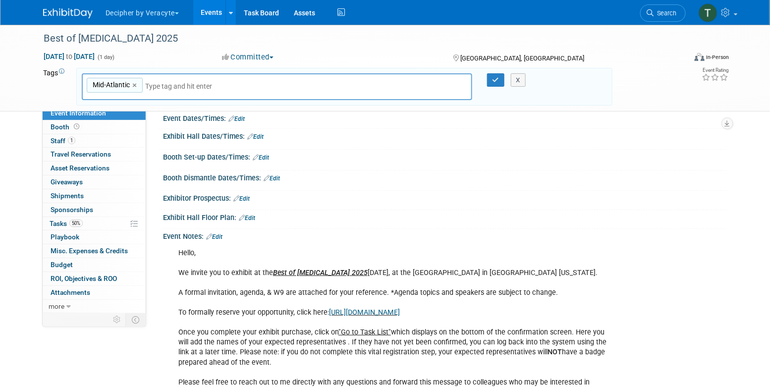
click at [509, 77] on div "X" at bounding box center [523, 80] width 30 height 14
click at [502, 77] on div "X" at bounding box center [523, 80] width 45 height 14
click at [499, 77] on icon "button" at bounding box center [496, 80] width 7 height 6
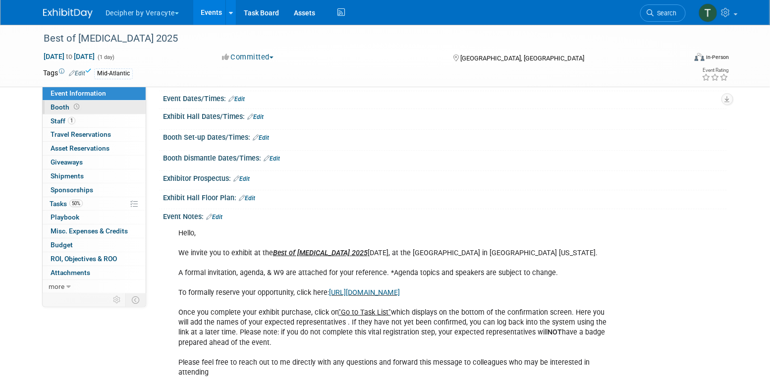
click at [105, 104] on link "Booth" at bounding box center [94, 107] width 103 height 13
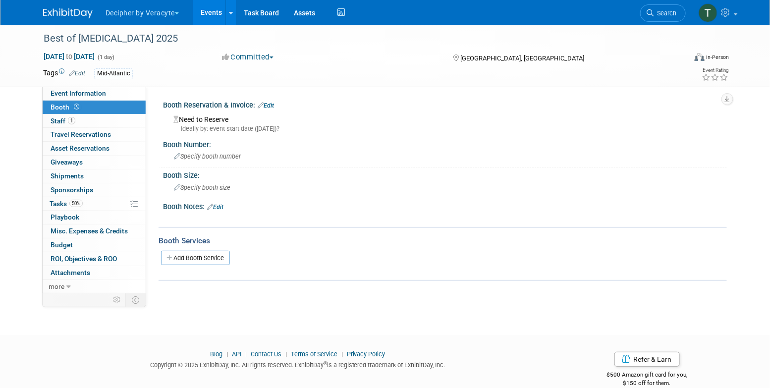
click at [273, 107] on link "Edit" at bounding box center [266, 105] width 16 height 7
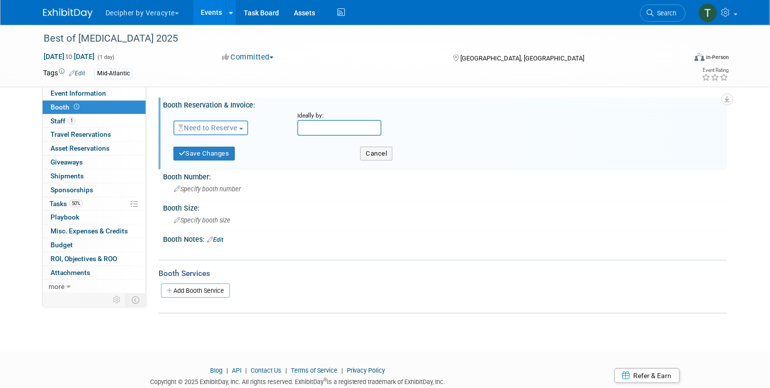
click at [228, 129] on span "Need to Reserve" at bounding box center [207, 128] width 59 height 8
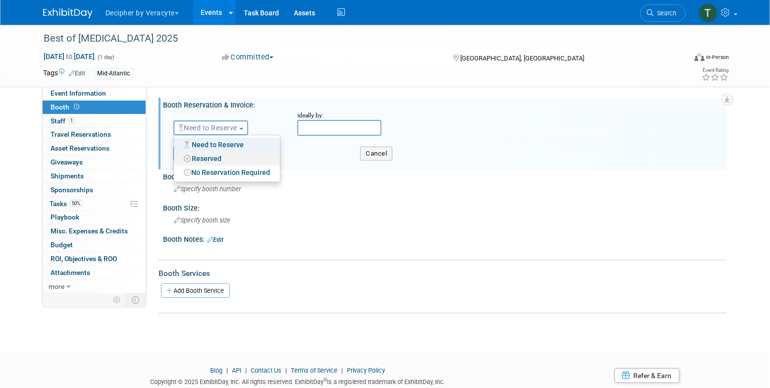
click at [228, 154] on link "Reserved" at bounding box center [227, 159] width 106 height 14
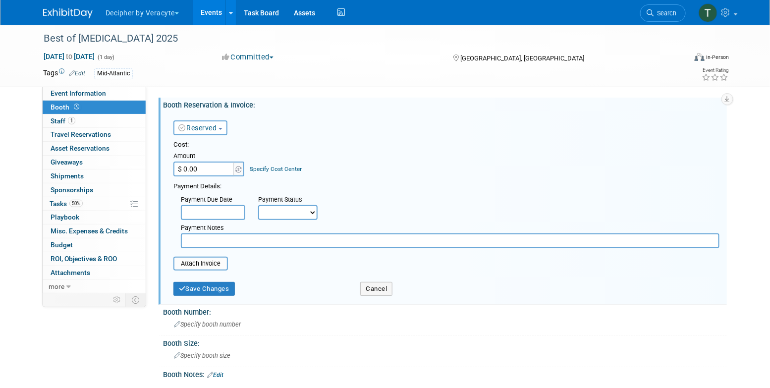
click at [222, 163] on input "$ 0.00" at bounding box center [204, 169] width 62 height 15
type input "$ 4,000.00"
click at [211, 298] on div "Save Changes Cancel" at bounding box center [446, 288] width 546 height 25
click at [211, 288] on button "Save Changes" at bounding box center [203, 289] width 61 height 14
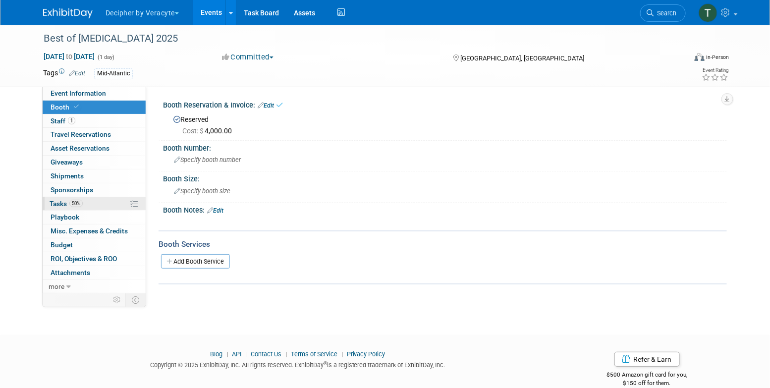
click at [102, 203] on link "50% Tasks 50%" at bounding box center [94, 203] width 103 height 13
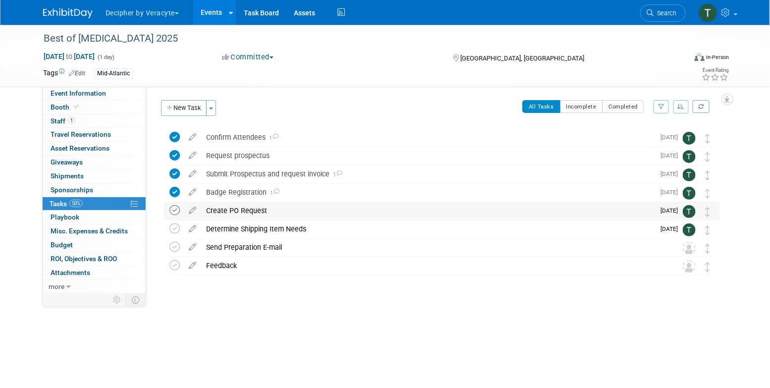
click at [170, 210] on icon at bounding box center [174, 210] width 10 height 10
click at [228, 210] on div "Create PO Request" at bounding box center [427, 210] width 453 height 17
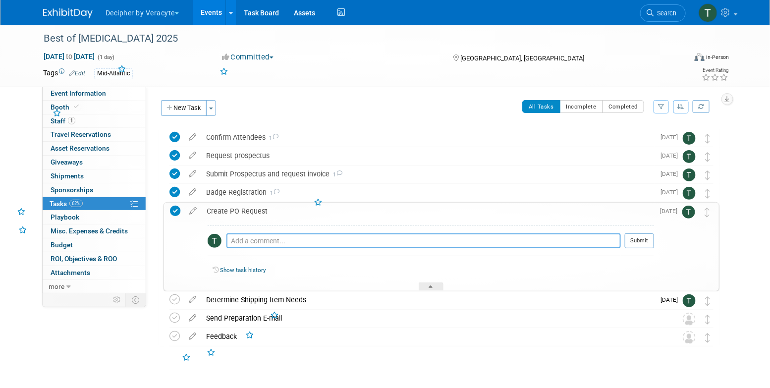
click at [265, 237] on textarea at bounding box center [423, 240] width 394 height 15
type textarea "o"
type textarea "completed via email"
click at [649, 246] on button "Submit" at bounding box center [639, 240] width 29 height 15
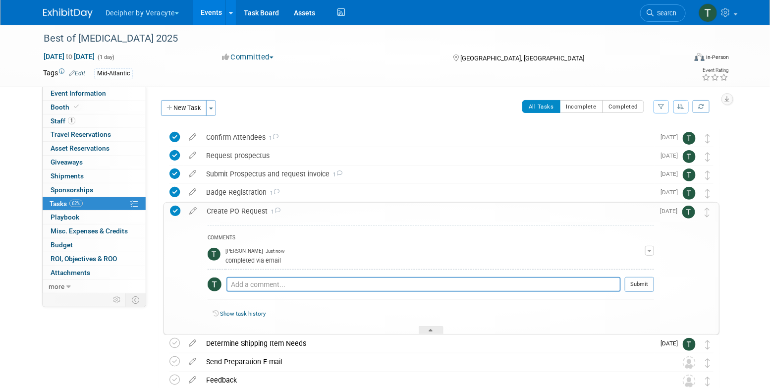
click at [458, 212] on div "Create PO Request 1" at bounding box center [428, 211] width 452 height 17
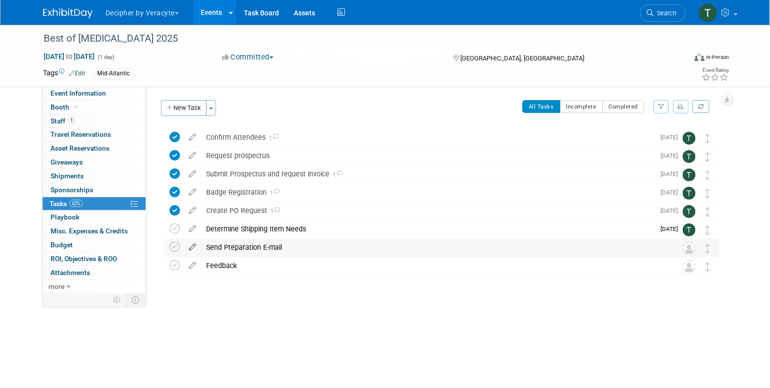
click at [196, 244] on icon at bounding box center [192, 245] width 17 height 12
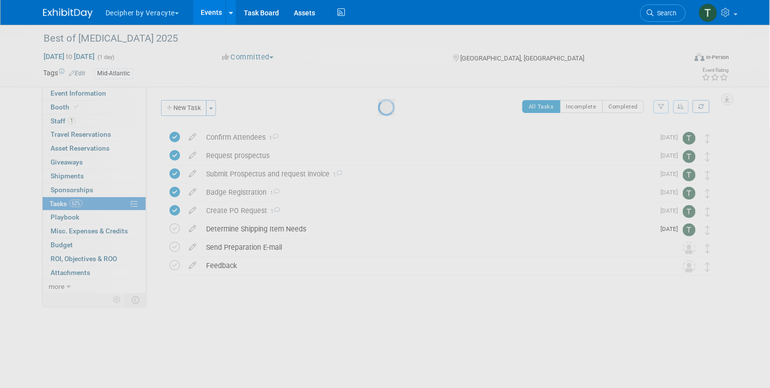
select select "9"
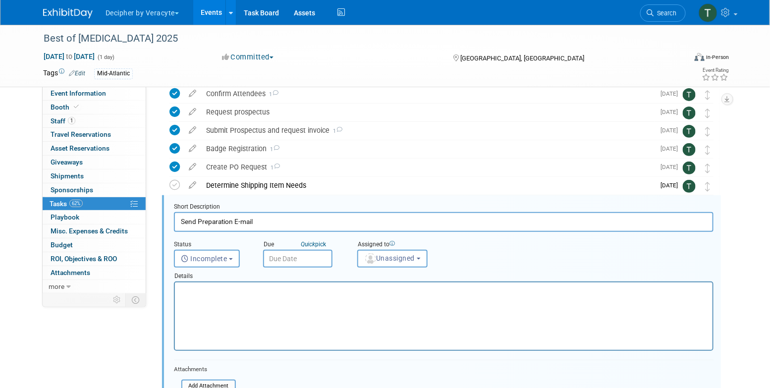
scroll to position [93, 0]
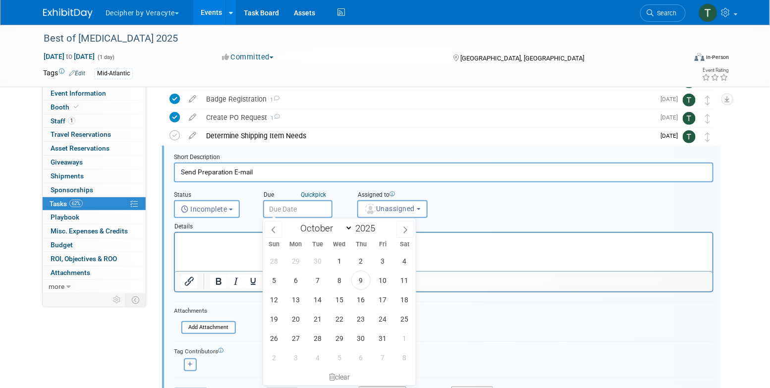
click at [302, 203] on input "text" at bounding box center [297, 209] width 69 height 18
click at [387, 330] on span "31" at bounding box center [382, 338] width 19 height 19
type input "Oct 31, 2025"
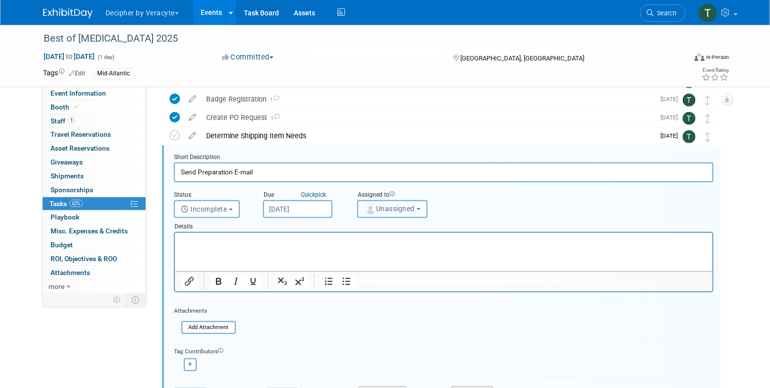
click at [394, 202] on button "Unassigned" at bounding box center [392, 209] width 70 height 18
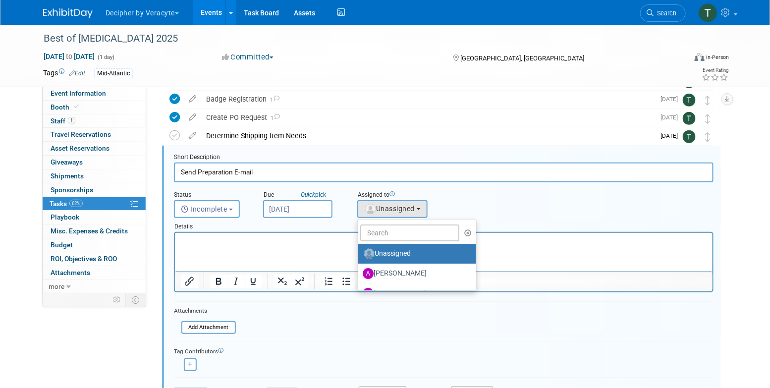
drag, startPoint x: 394, startPoint y: 242, endPoint x: 219, endPoint y: 5, distance: 293.8
click at [394, 242] on ul "Unassigned Adina Gerson-Gurwitz Amy Wahba Andrew Cala Andrew Hanson Chad Miller…" at bounding box center [416, 255] width 119 height 72
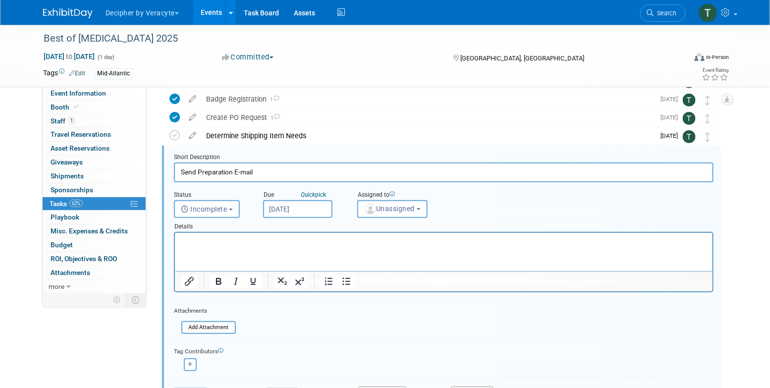
click at [394, 238] on p "Rich Text Area. Press ALT-0 for help." at bounding box center [443, 241] width 526 height 9
click at [391, 216] on button "Unassigned" at bounding box center [392, 209] width 70 height 18
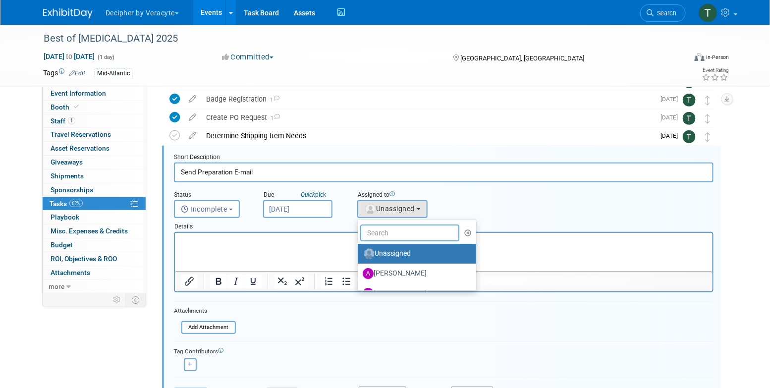
click at [391, 228] on input "text" at bounding box center [409, 233] width 99 height 17
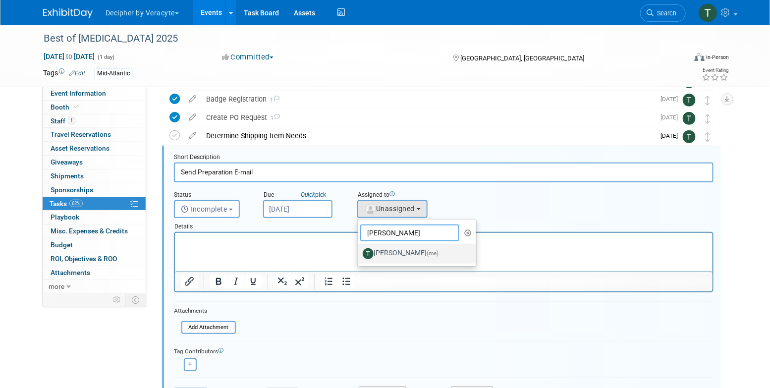
type input "tony"
click at [398, 246] on label "Tony Alvarado (me)" at bounding box center [415, 254] width 104 height 16
click at [359, 249] on input "Tony Alvarado (me)" at bounding box center [356, 252] width 6 height 6
select select "3ceeba8c-a19a-4597-a609-6fba7c9a515a"
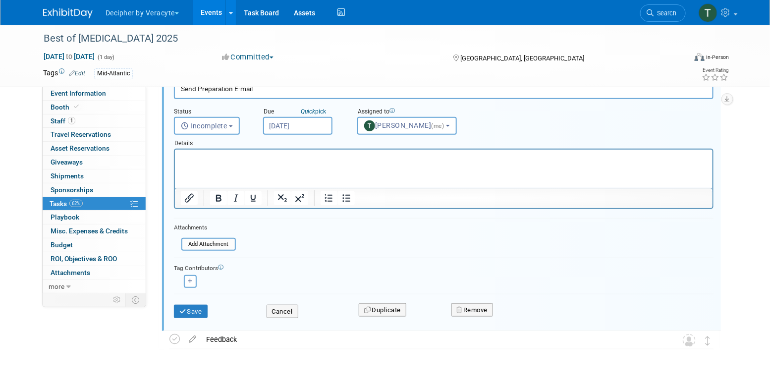
scroll to position [198, 0]
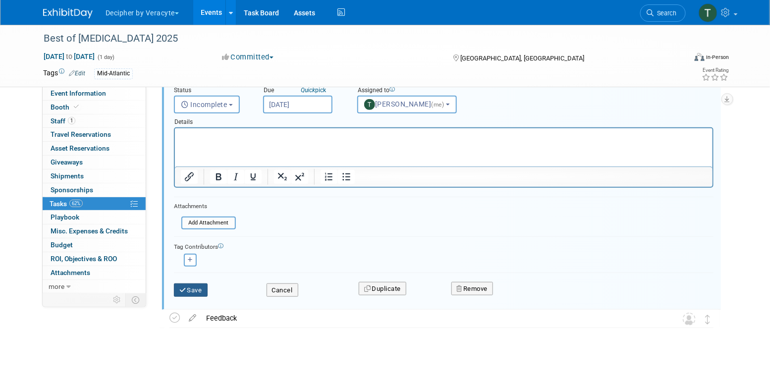
click at [197, 287] on button "Save" at bounding box center [191, 290] width 34 height 14
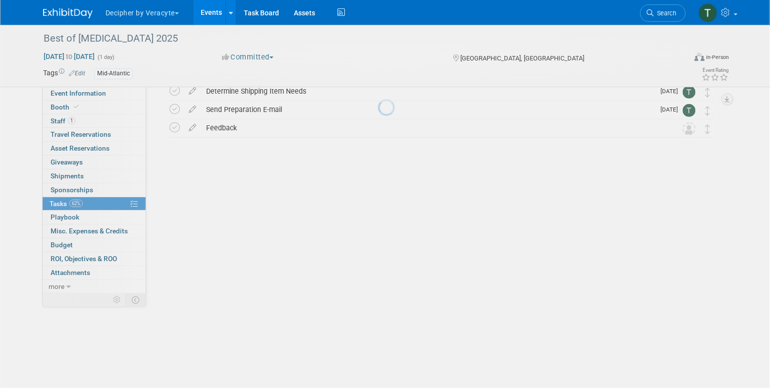
scroll to position [0, 0]
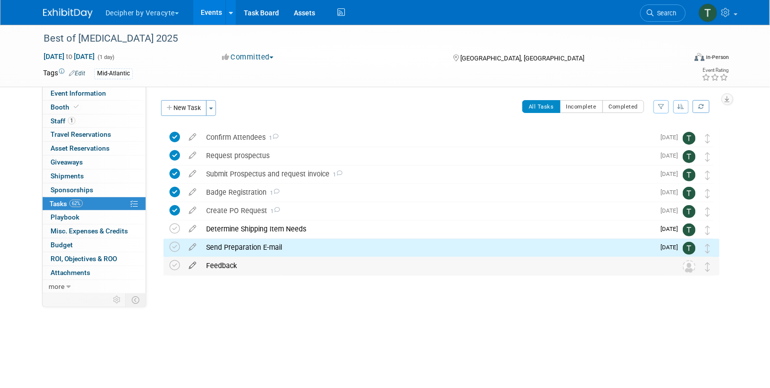
click at [198, 260] on icon at bounding box center [192, 263] width 17 height 12
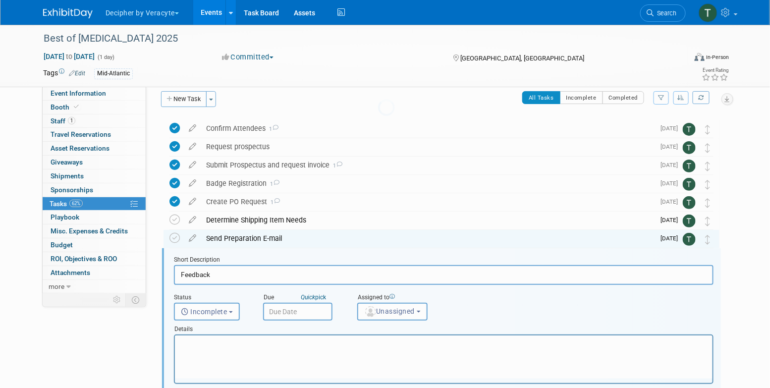
scroll to position [112, 0]
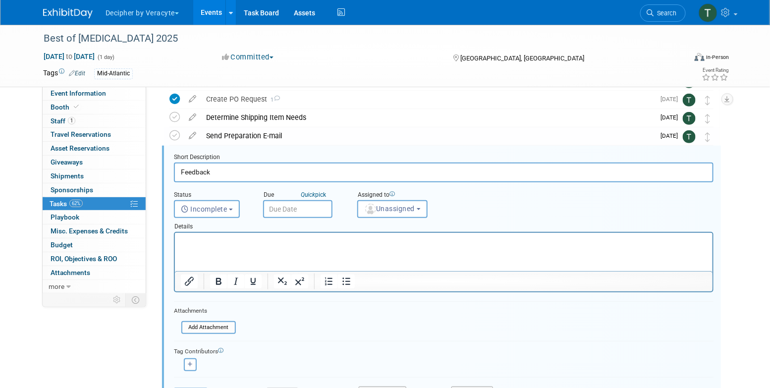
click at [341, 207] on div "Due Quick pick" at bounding box center [303, 202] width 94 height 32
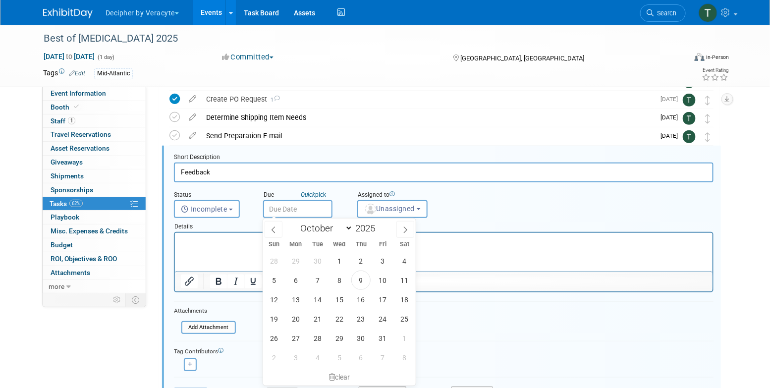
click at [319, 207] on input "text" at bounding box center [297, 209] width 69 height 18
click at [400, 233] on span at bounding box center [405, 229] width 18 height 17
select select "11"
click at [304, 256] on span "1" at bounding box center [295, 260] width 19 height 19
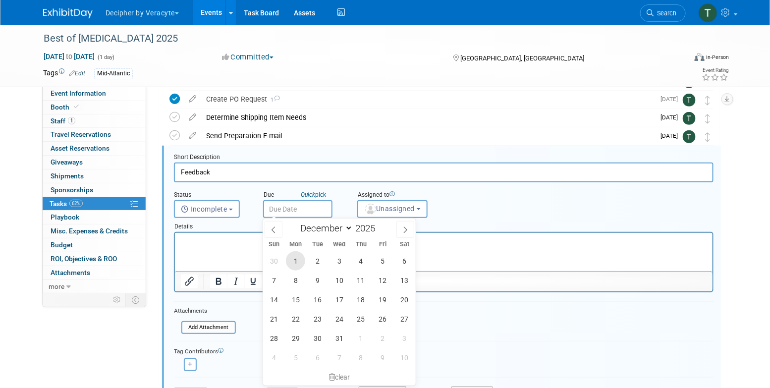
type input "Dec 1, 2025"
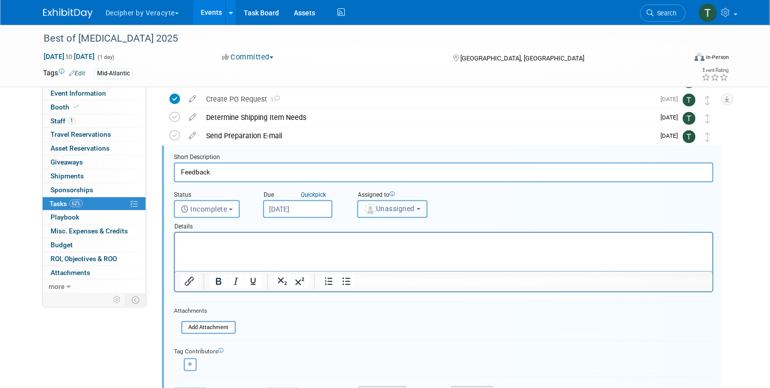
click at [392, 206] on span "Unassigned" at bounding box center [389, 209] width 51 height 8
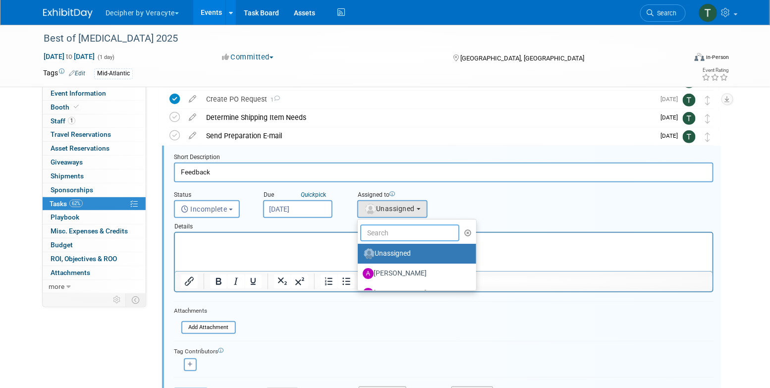
click at [392, 227] on input "text" at bounding box center [409, 233] width 99 height 17
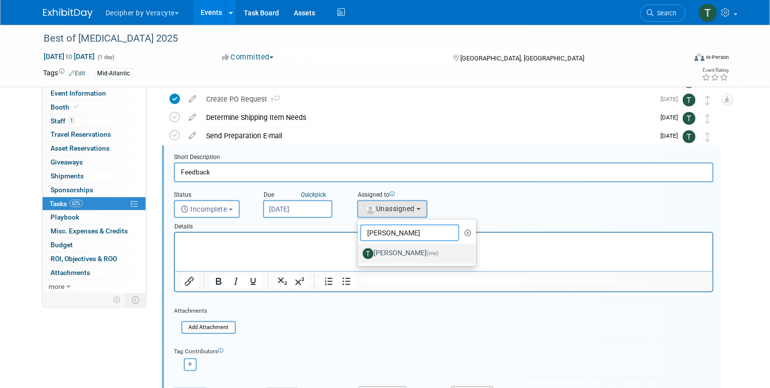
type input "tony"
click at [400, 251] on label "Tony Alvarado (me)" at bounding box center [415, 254] width 104 height 16
click at [359, 251] on input "Tony Alvarado (me)" at bounding box center [356, 252] width 6 height 6
select select "3ceeba8c-a19a-4597-a609-6fba7c9a515a"
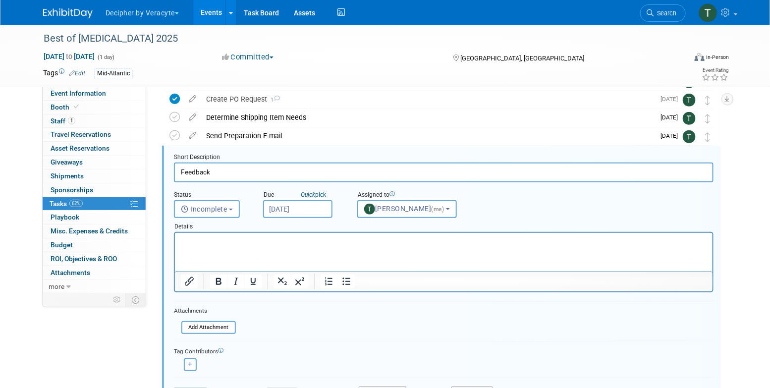
scroll to position [198, 0]
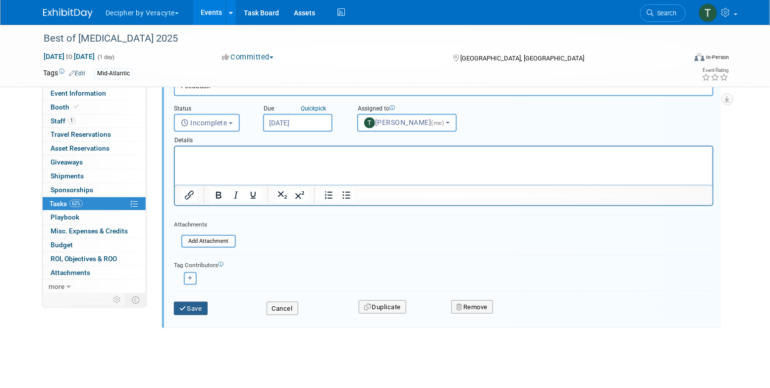
click at [193, 302] on button "Save" at bounding box center [191, 309] width 34 height 14
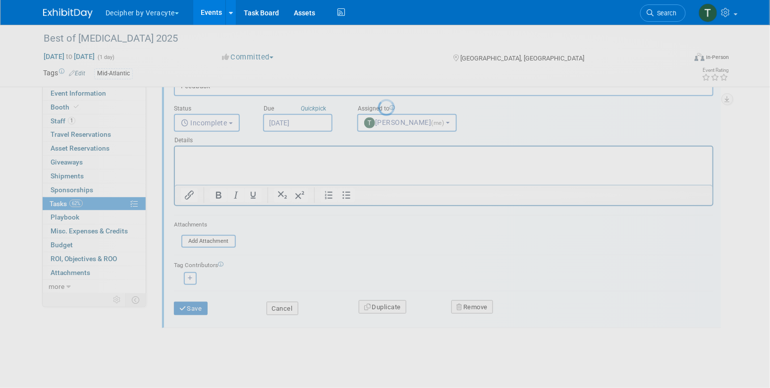
scroll to position [0, 0]
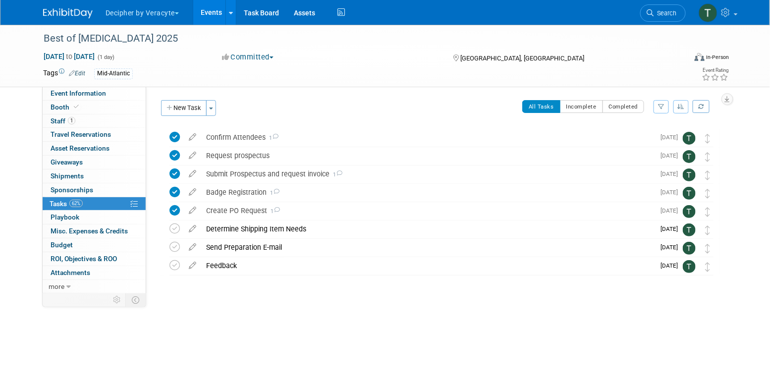
click at [212, 21] on link "Events" at bounding box center [211, 12] width 36 height 25
